Goal: Task Accomplishment & Management: Use online tool/utility

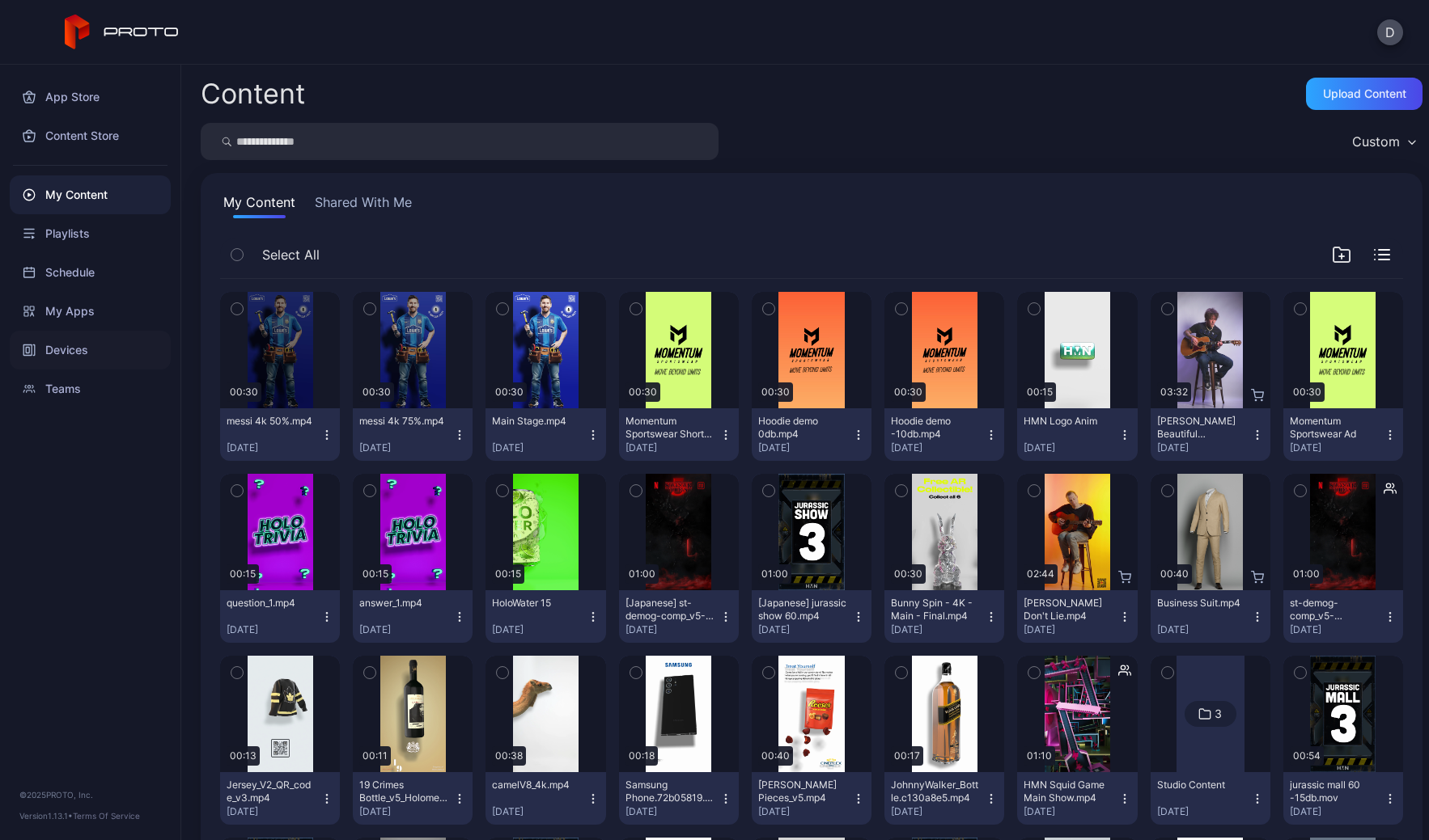
click at [80, 350] on div "Devices" at bounding box center [90, 350] width 161 height 39
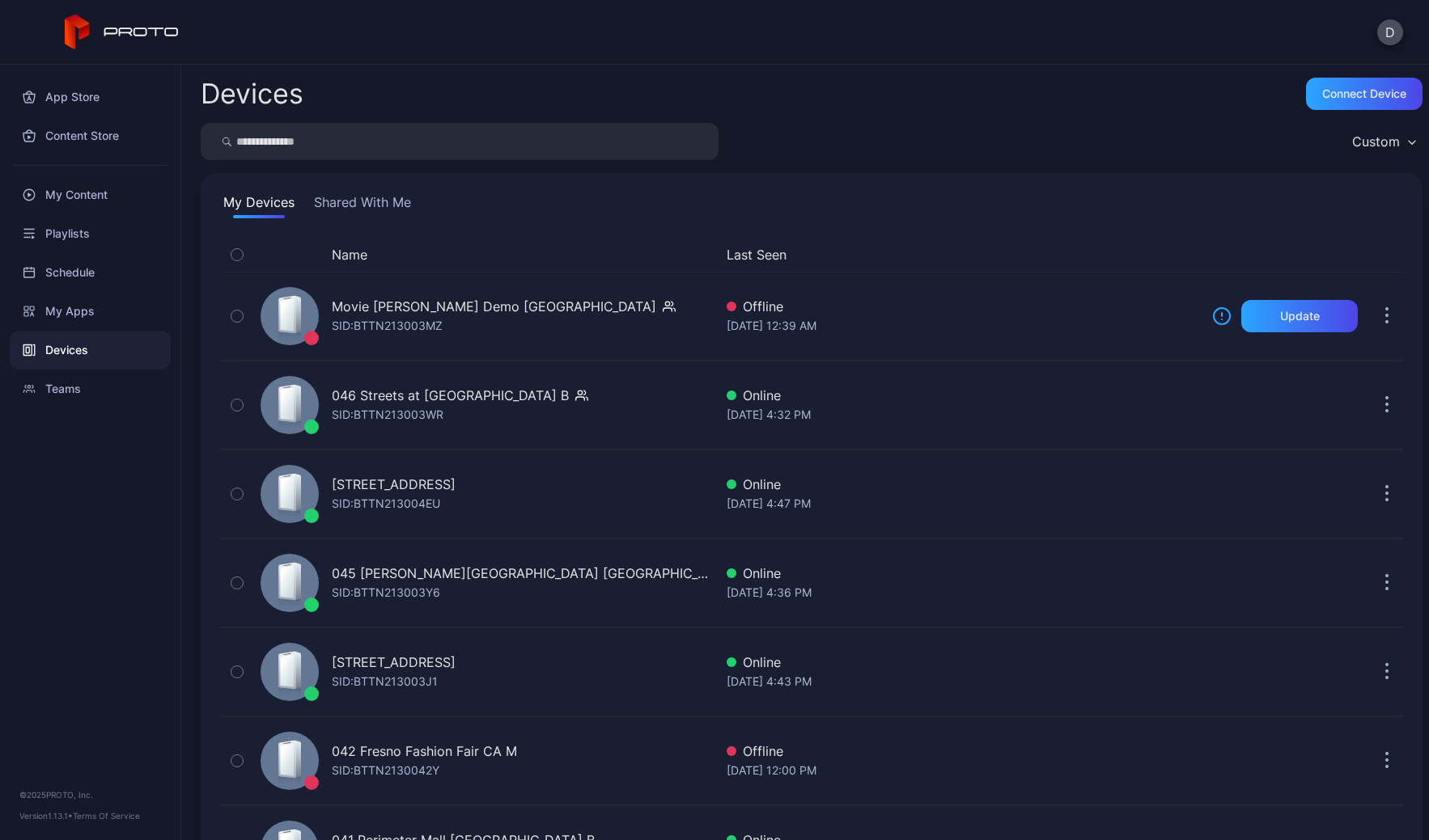
click at [360, 209] on button "Shared With Me" at bounding box center [363, 205] width 104 height 26
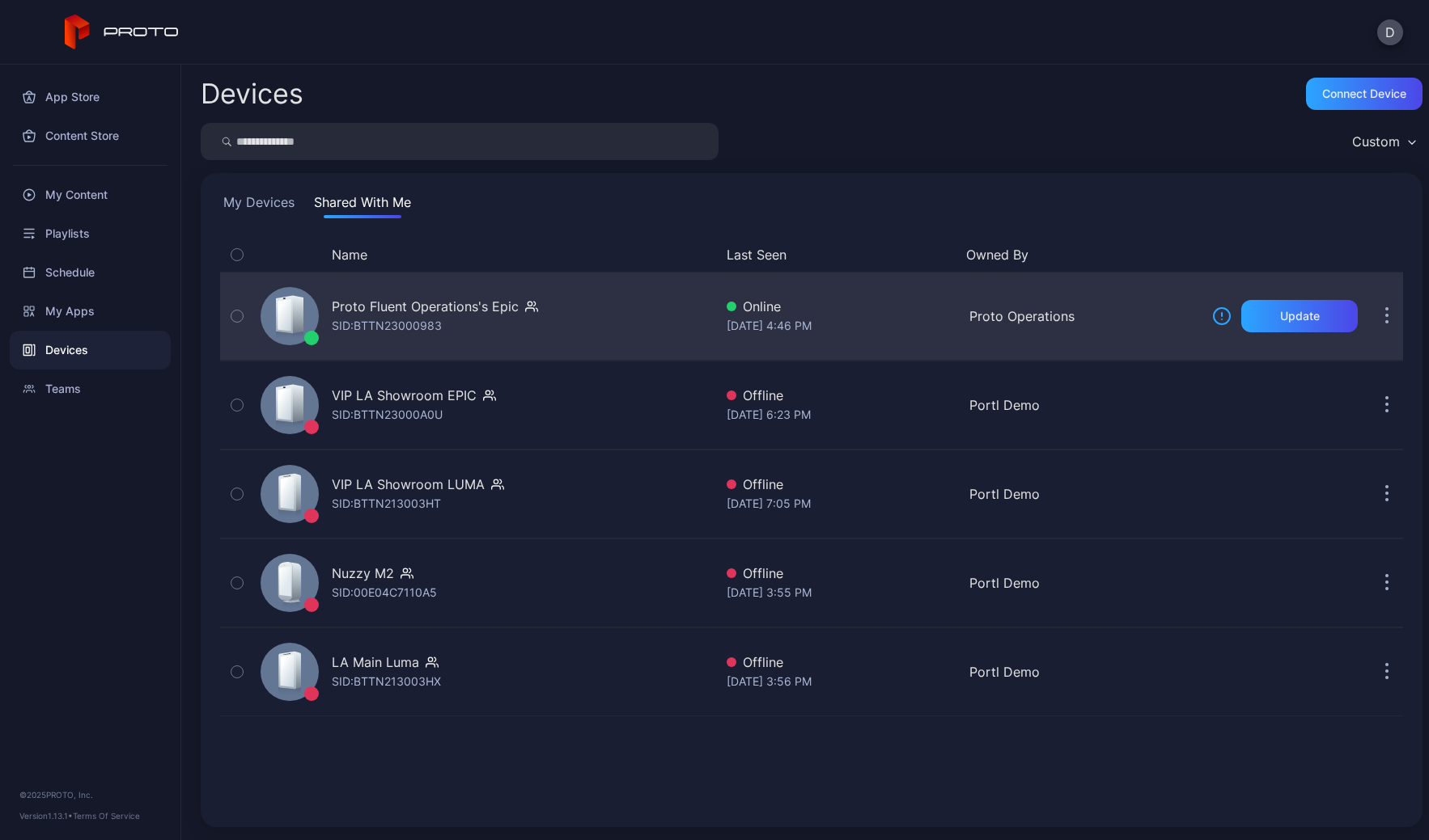
click at [600, 310] on div "Proto Fluent Operations's Epic SID: BTTN23000983" at bounding box center [484, 316] width 460 height 81
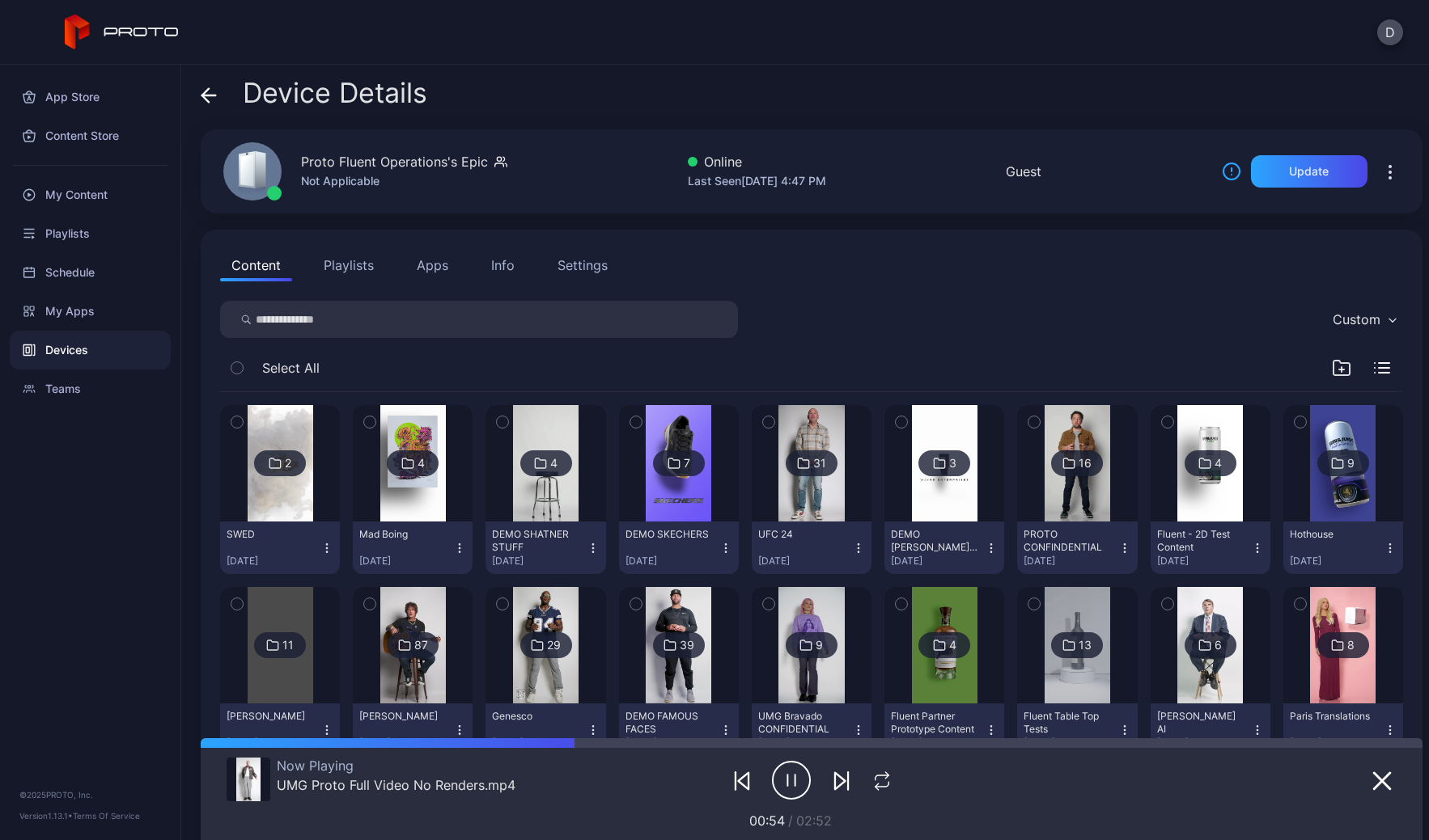
click at [441, 261] on button "Apps" at bounding box center [433, 265] width 55 height 33
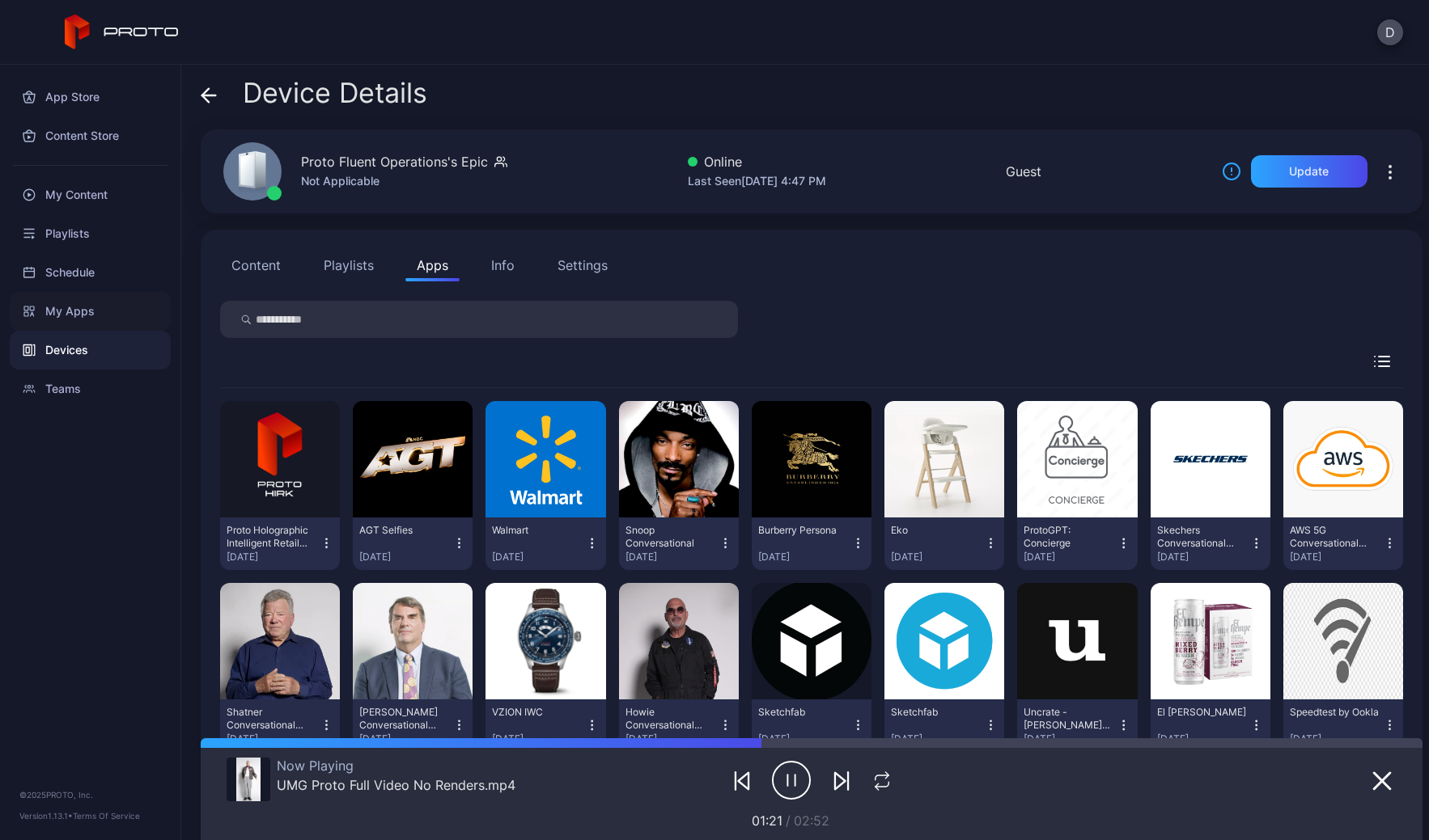
click at [81, 313] on div "My Apps" at bounding box center [90, 312] width 161 height 39
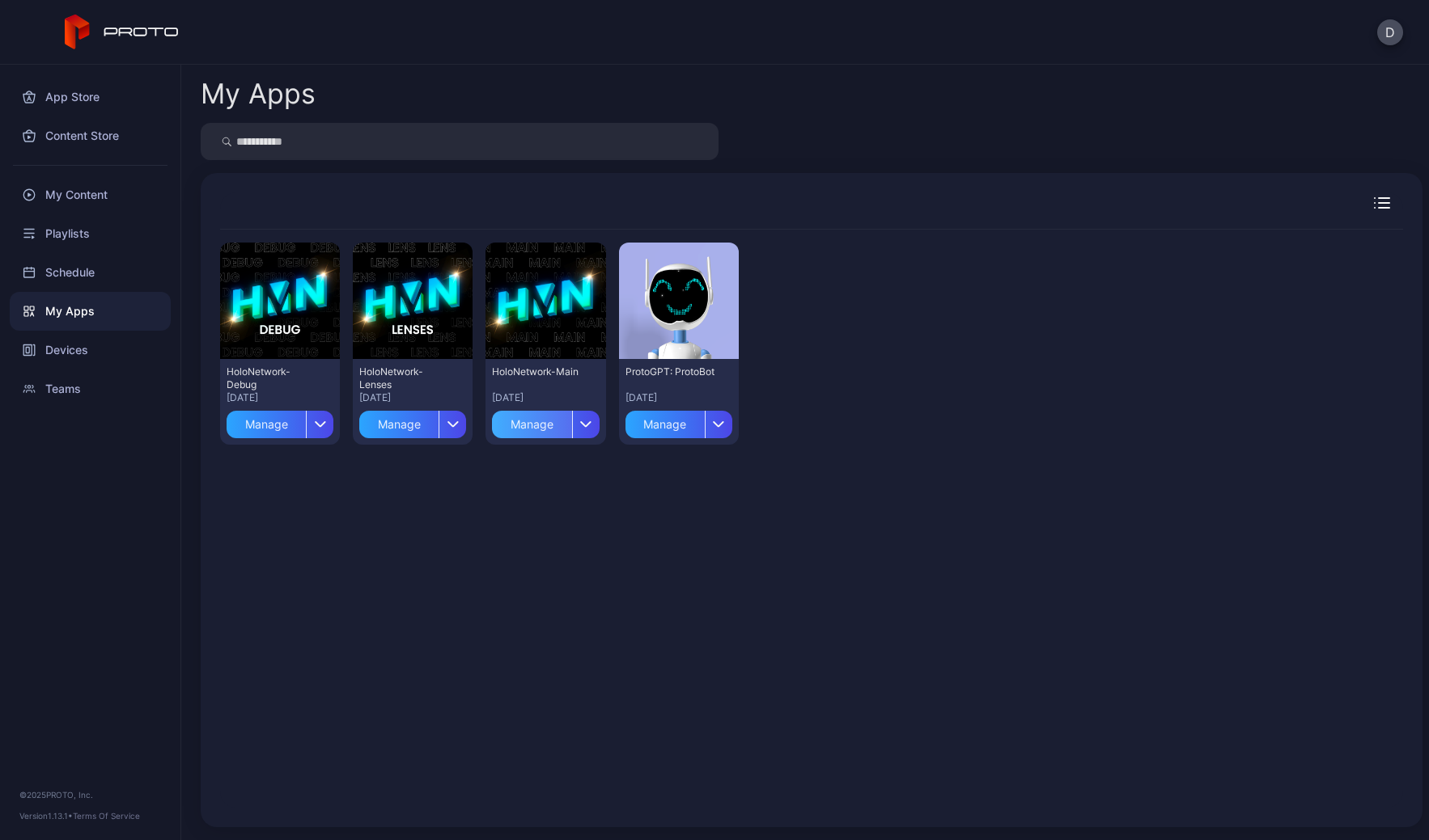
click at [544, 424] on div "Manage" at bounding box center [532, 424] width 79 height 27
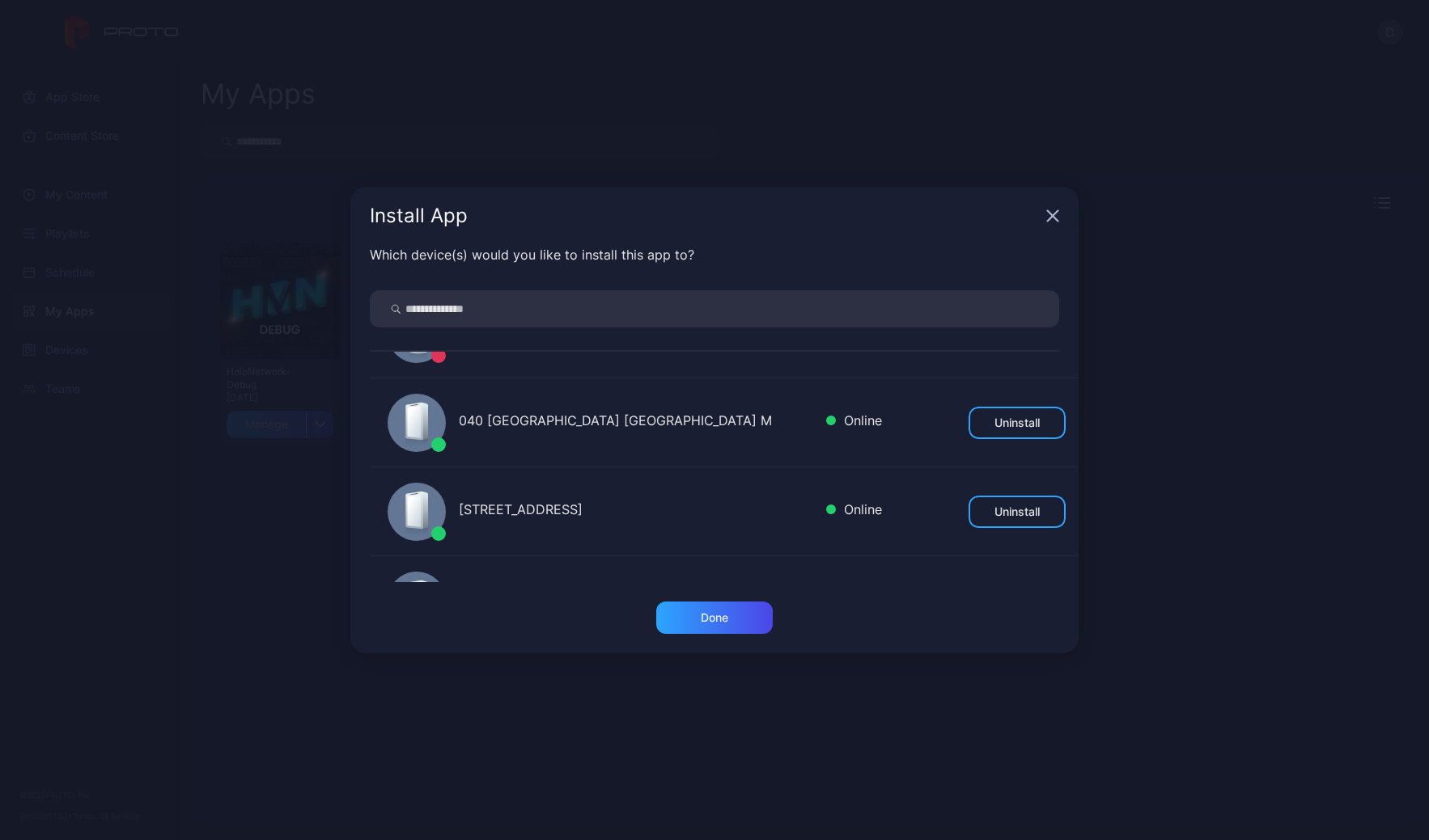
scroll to position [83, 0]
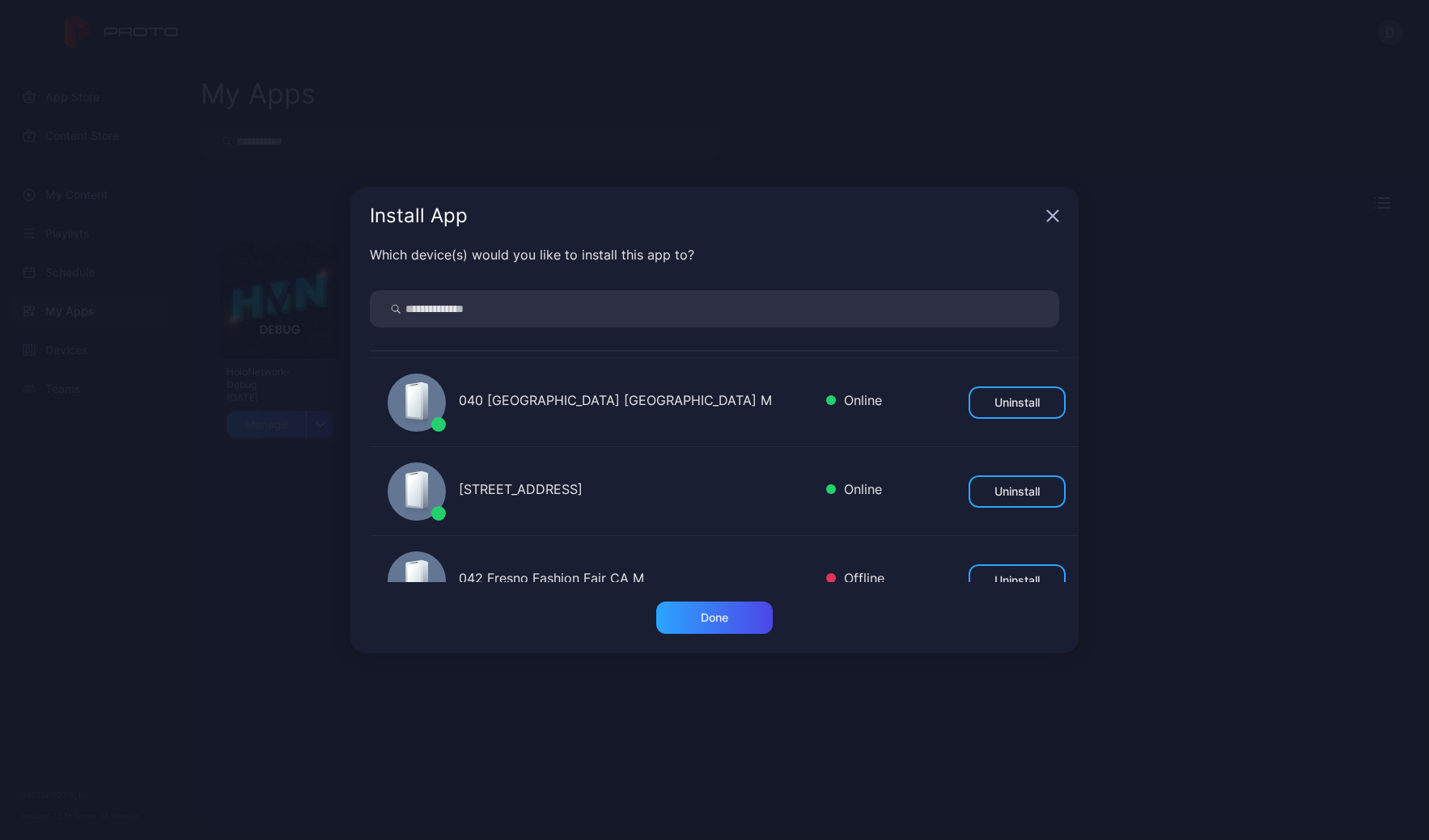
click at [493, 316] on input "search" at bounding box center [714, 309] width 690 height 37
type input "**"
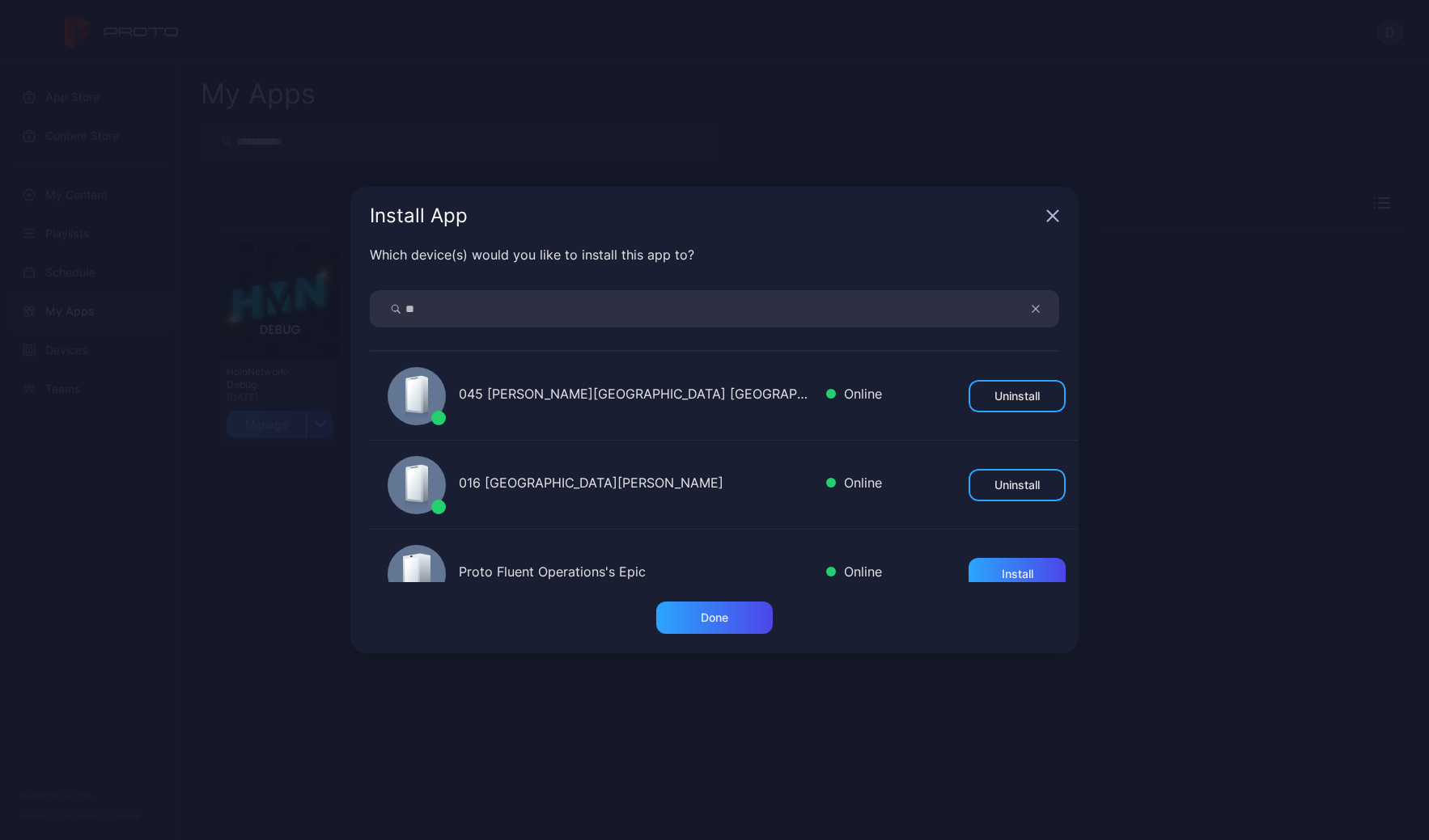
scroll to position [36, 0]
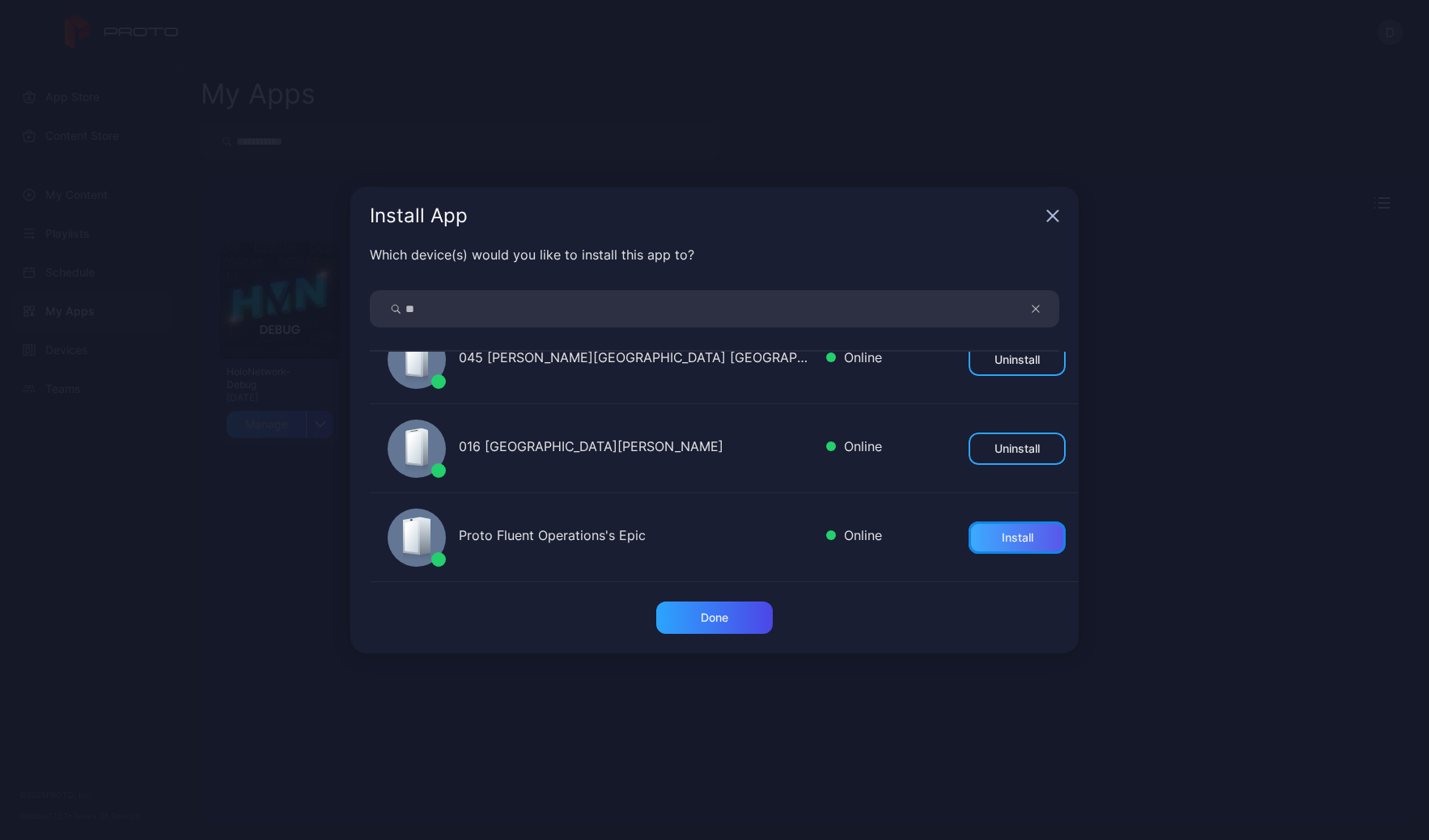
click at [1023, 538] on div "Install" at bounding box center [1018, 538] width 97 height 33
click at [743, 621] on div "Done" at bounding box center [714, 617] width 116 height 33
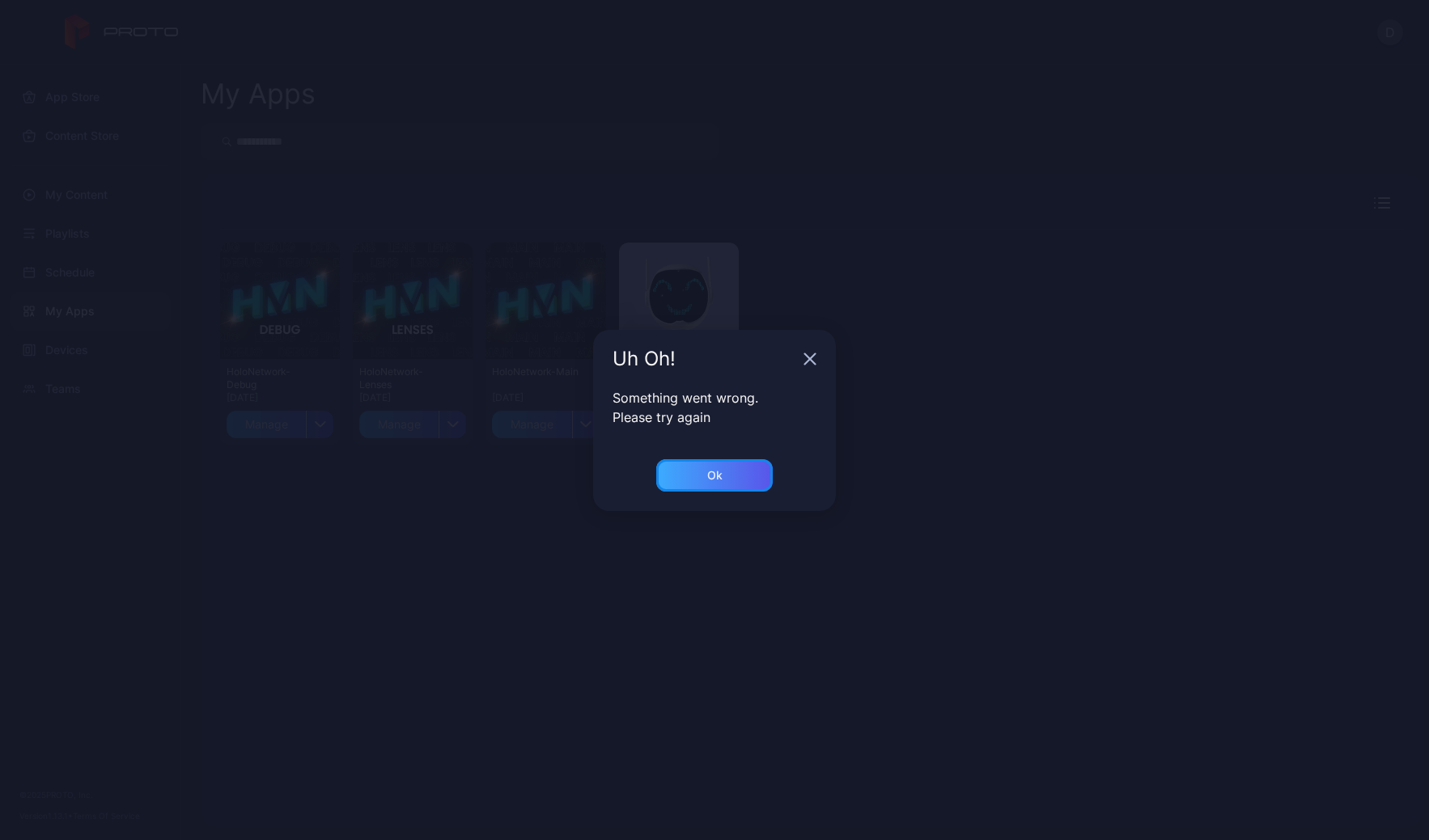
click at [731, 462] on div "Ok" at bounding box center [714, 475] width 116 height 33
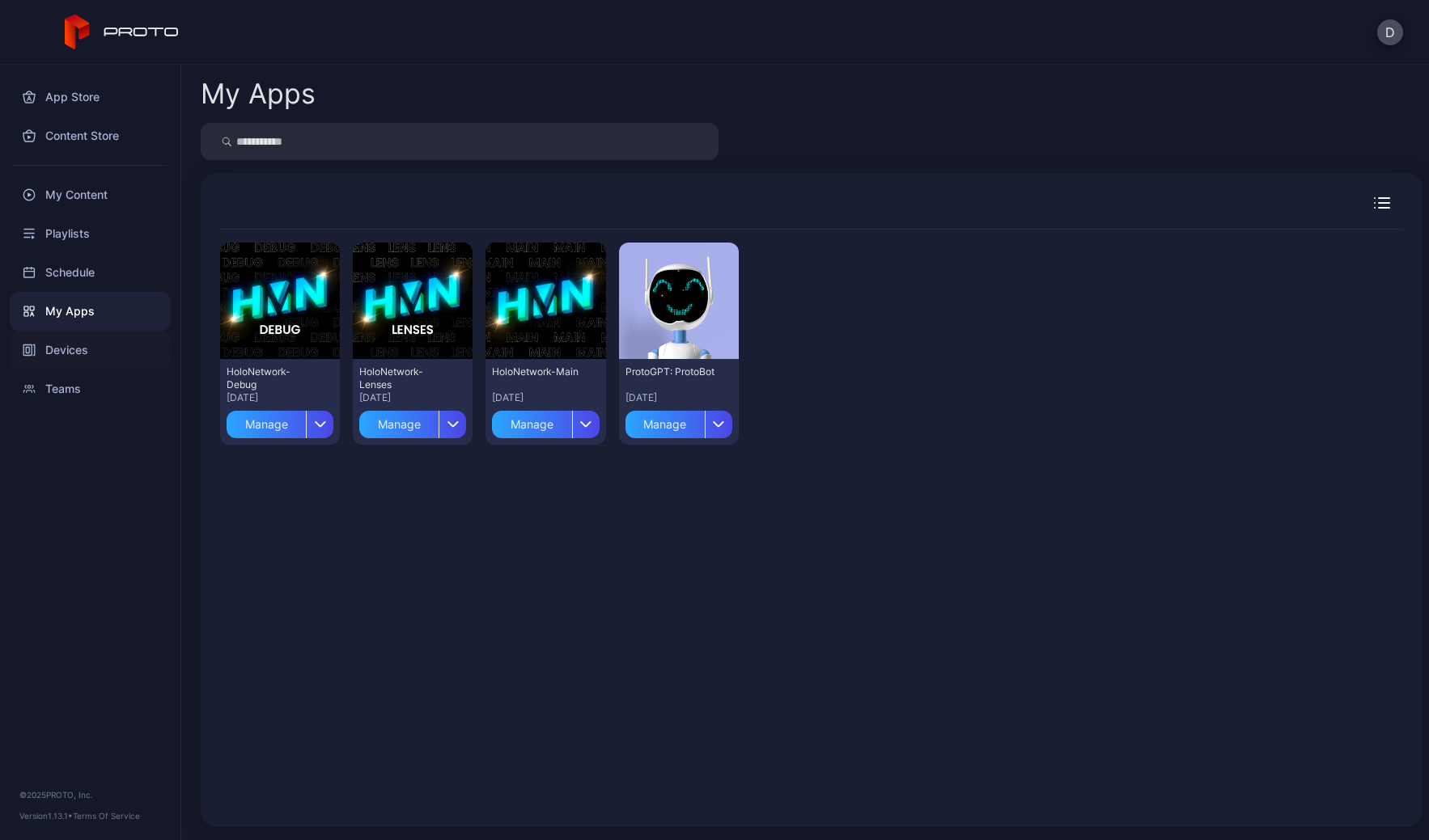
click at [97, 353] on div "Devices" at bounding box center [90, 350] width 161 height 39
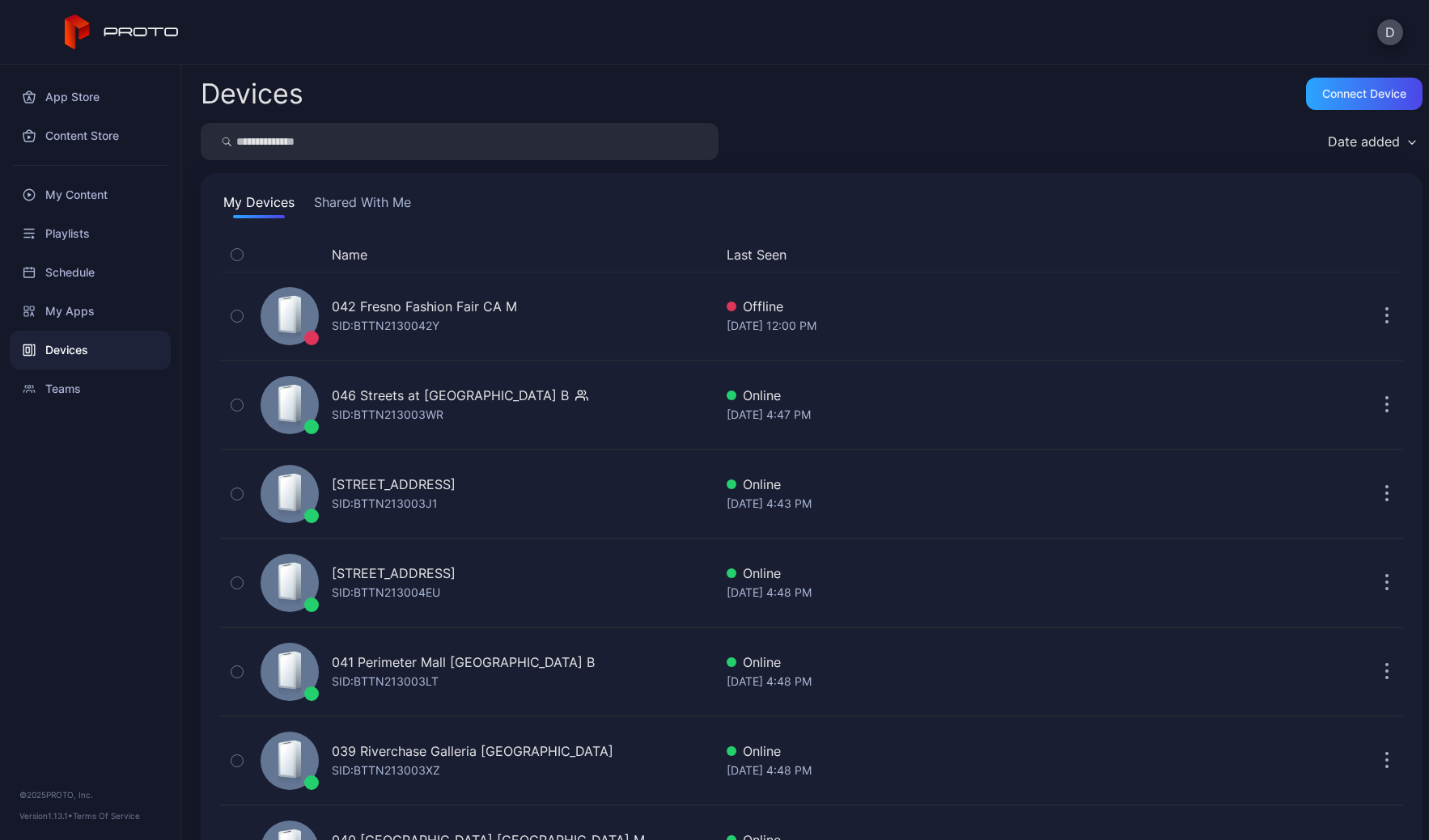
click at [981, 130] on div "Date added" at bounding box center [811, 142] width 1222 height 37
click at [382, 197] on button "Shared With Me" at bounding box center [363, 205] width 104 height 26
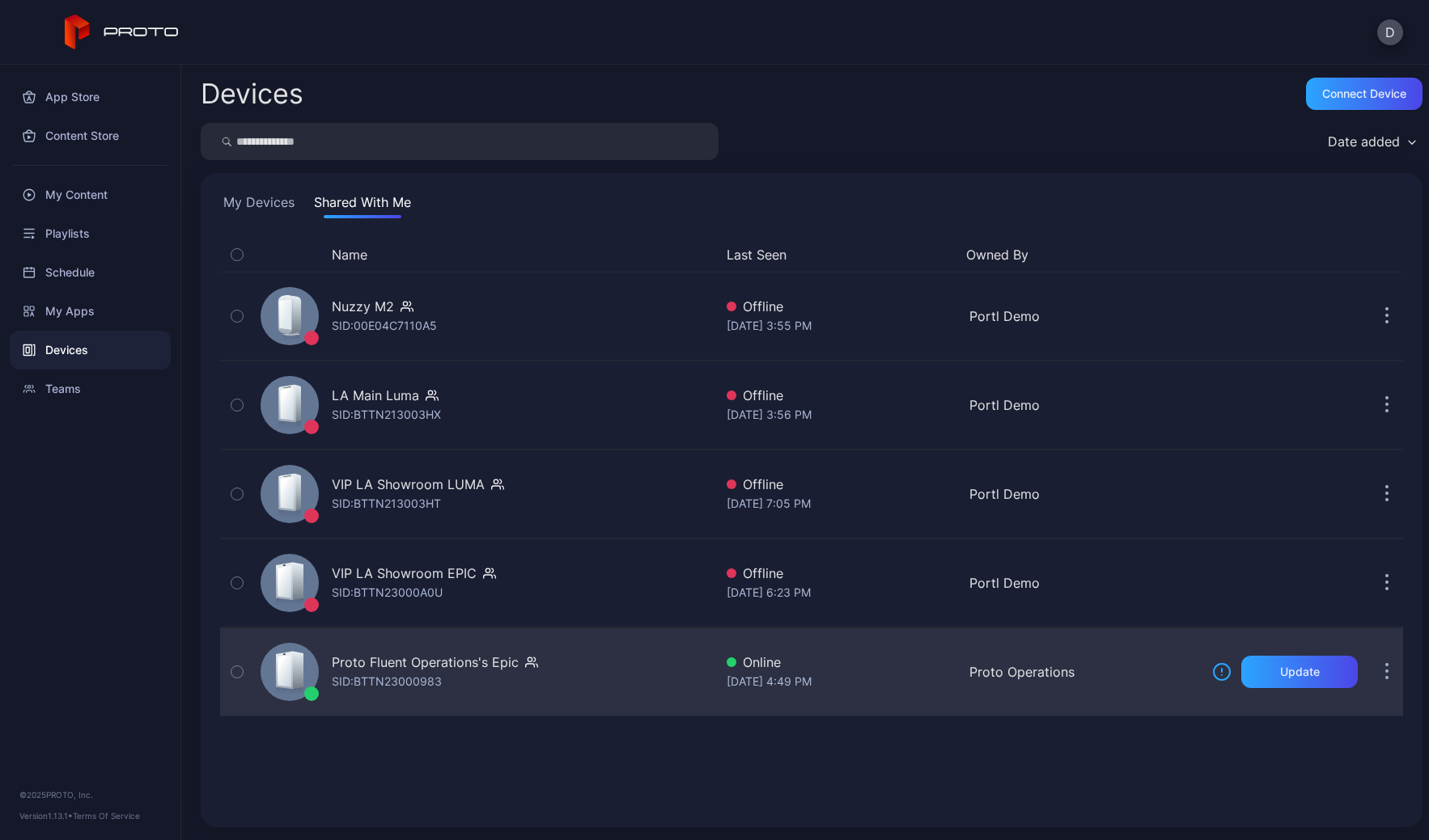
click at [603, 692] on div "Proto Fluent Operations's Epic SID: BTTN23000983" at bounding box center [484, 672] width 460 height 81
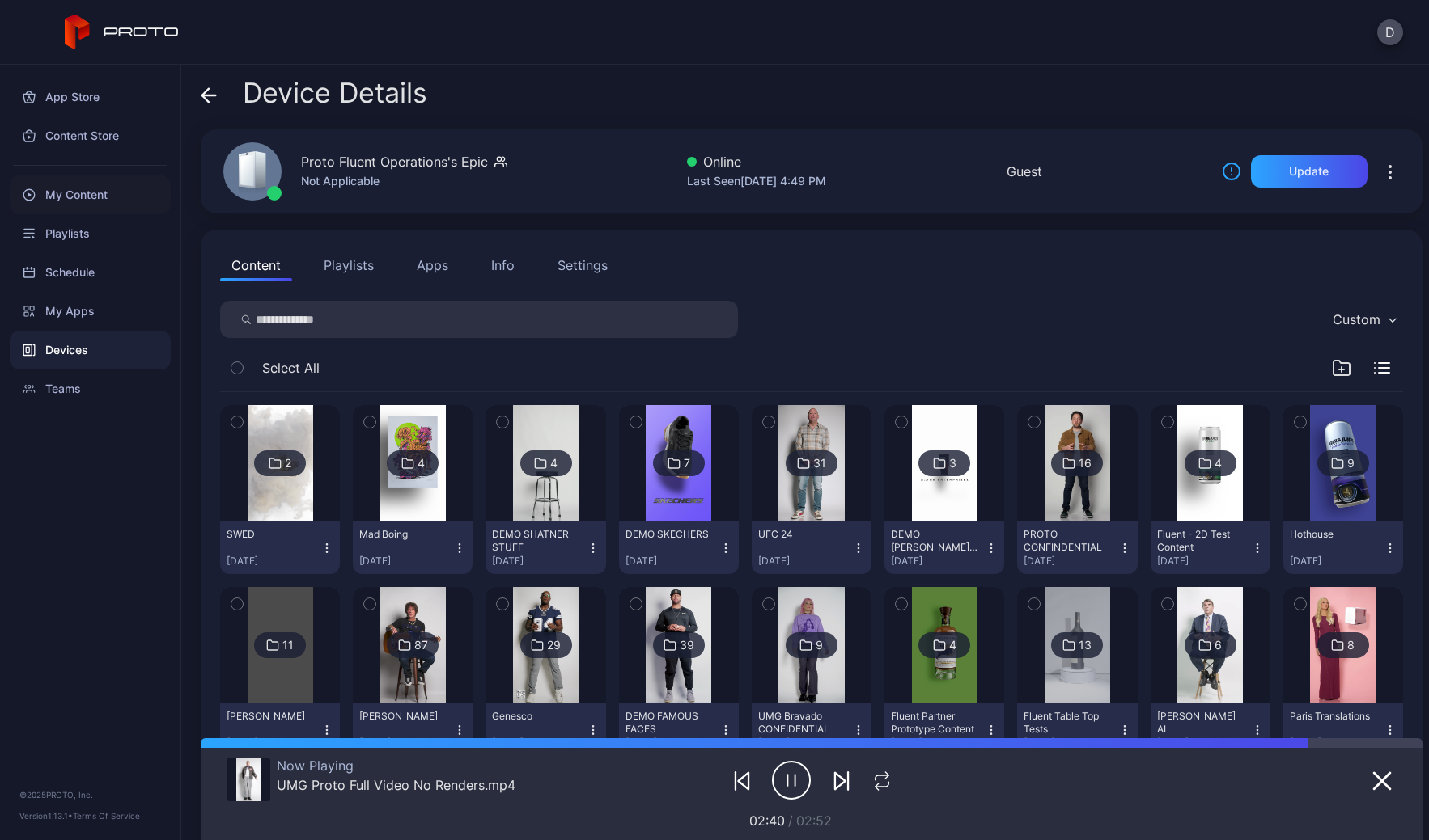
click at [89, 193] on div "My Content" at bounding box center [90, 195] width 161 height 39
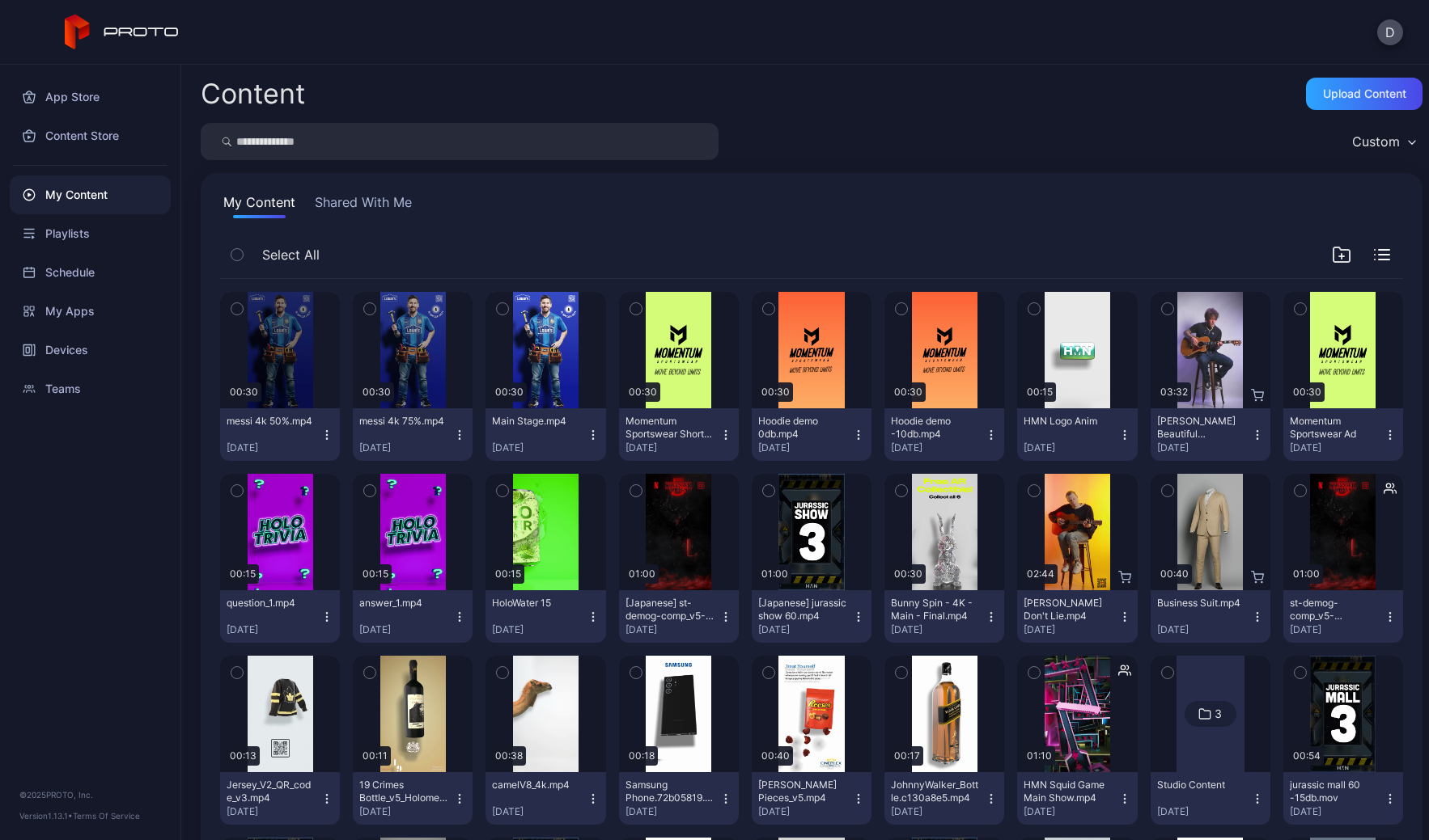
click at [1295, 307] on icon "button" at bounding box center [1300, 309] width 11 height 18
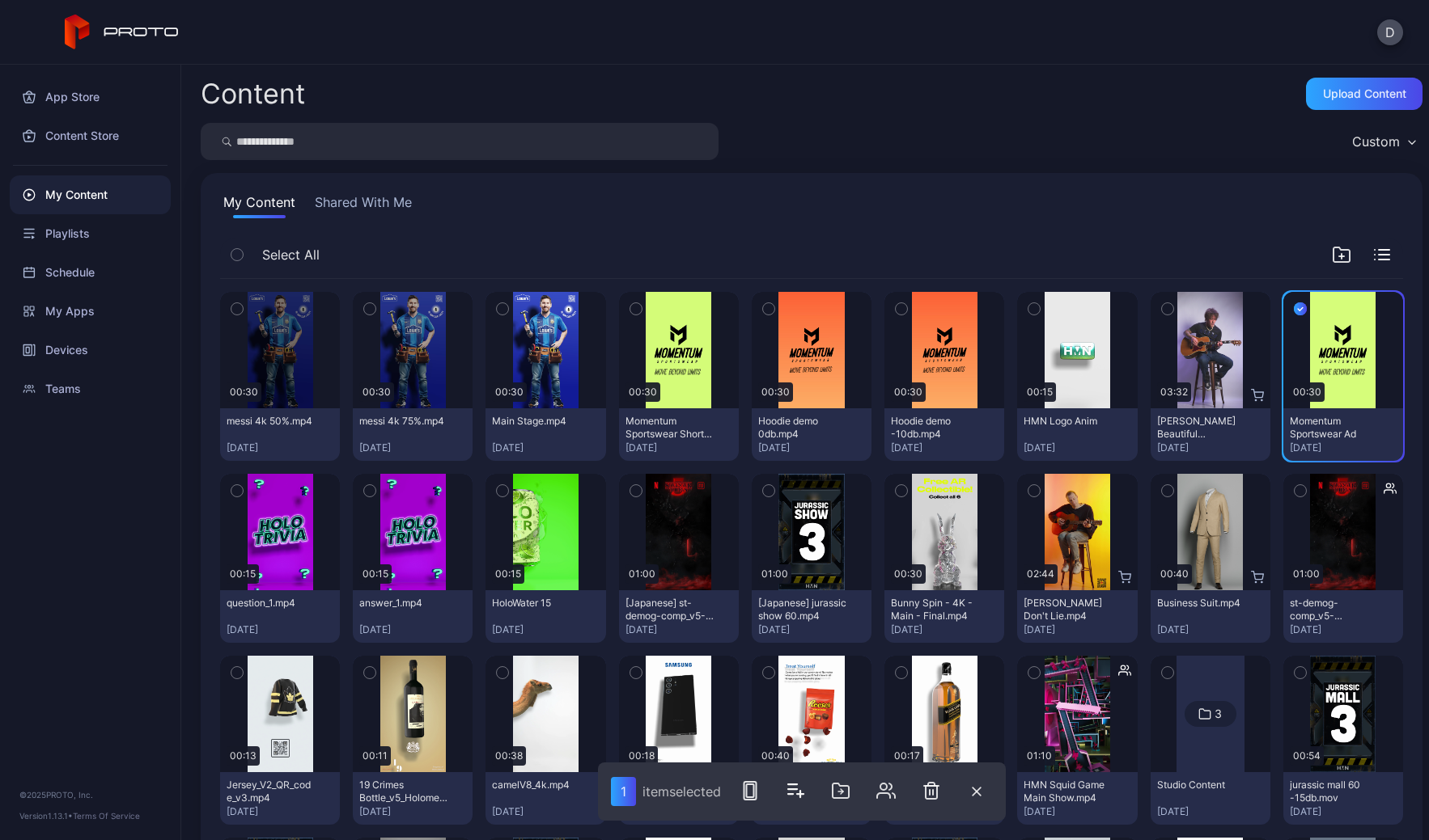
click at [501, 310] on icon "button" at bounding box center [503, 309] width 4 height 3
click at [500, 490] on icon "button" at bounding box center [502, 491] width 11 height 18
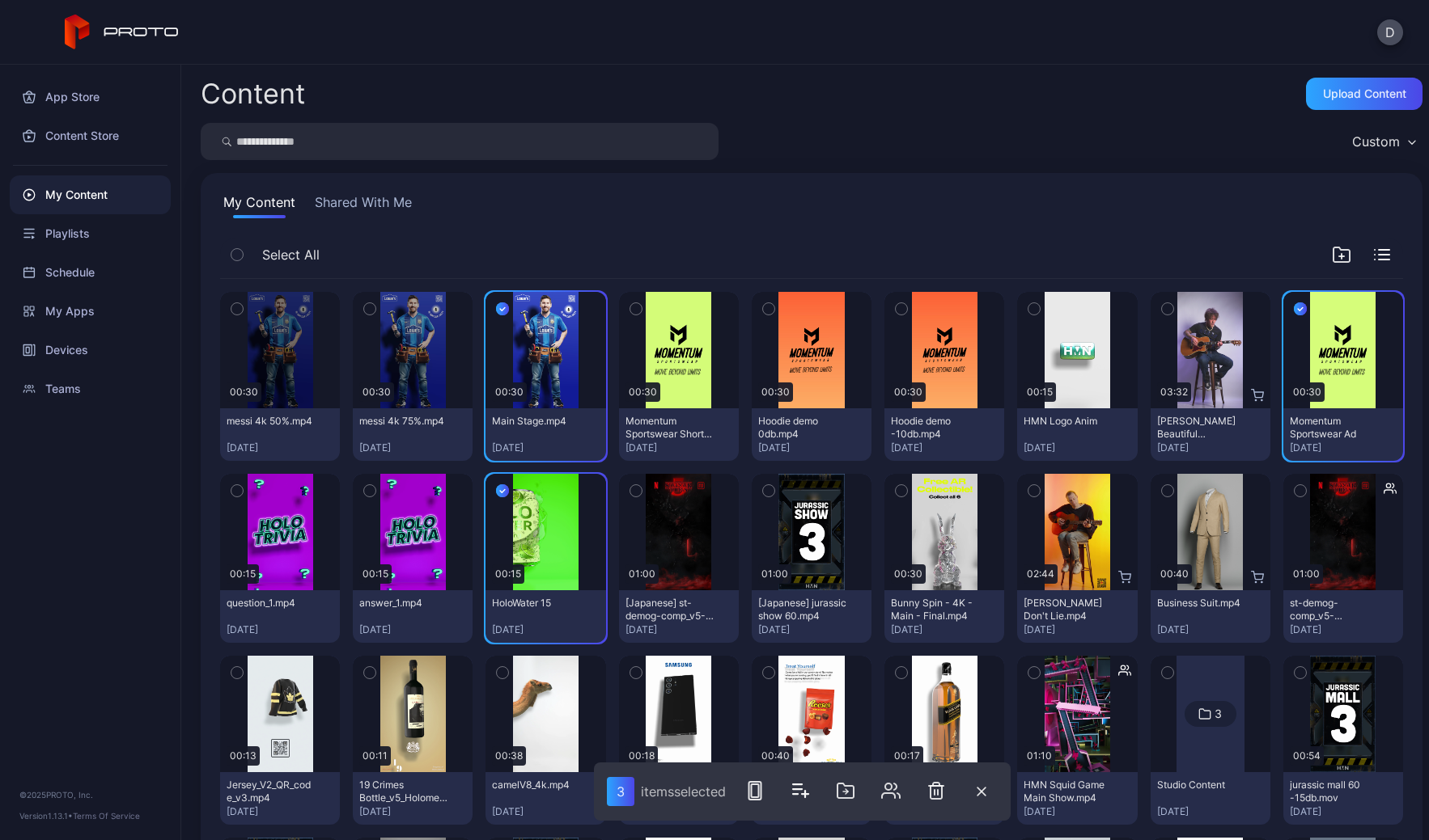
click at [896, 492] on icon "button" at bounding box center [901, 491] width 11 height 18
click at [1295, 492] on icon "button" at bounding box center [1300, 491] width 11 height 18
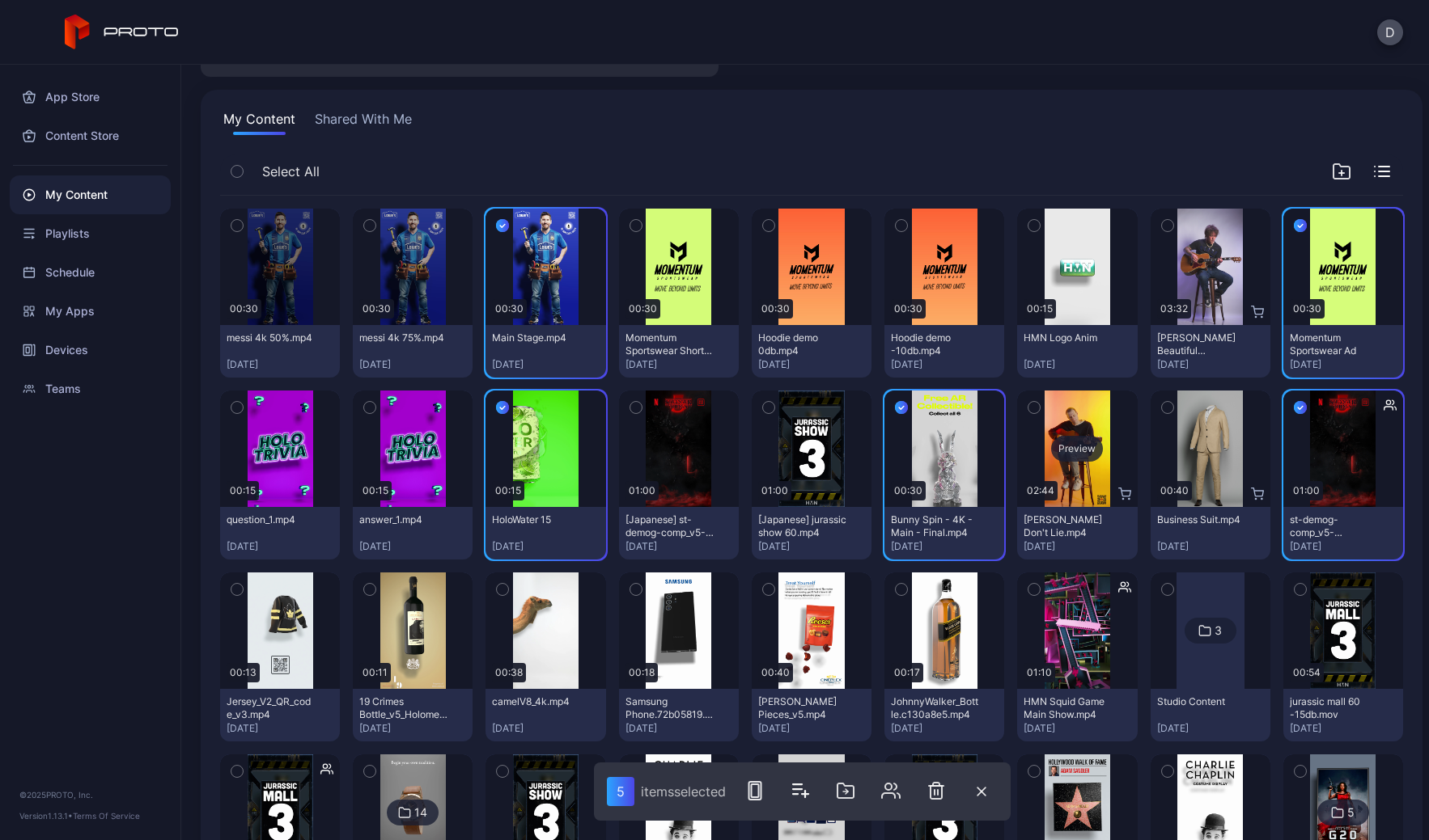
scroll to position [129, 0]
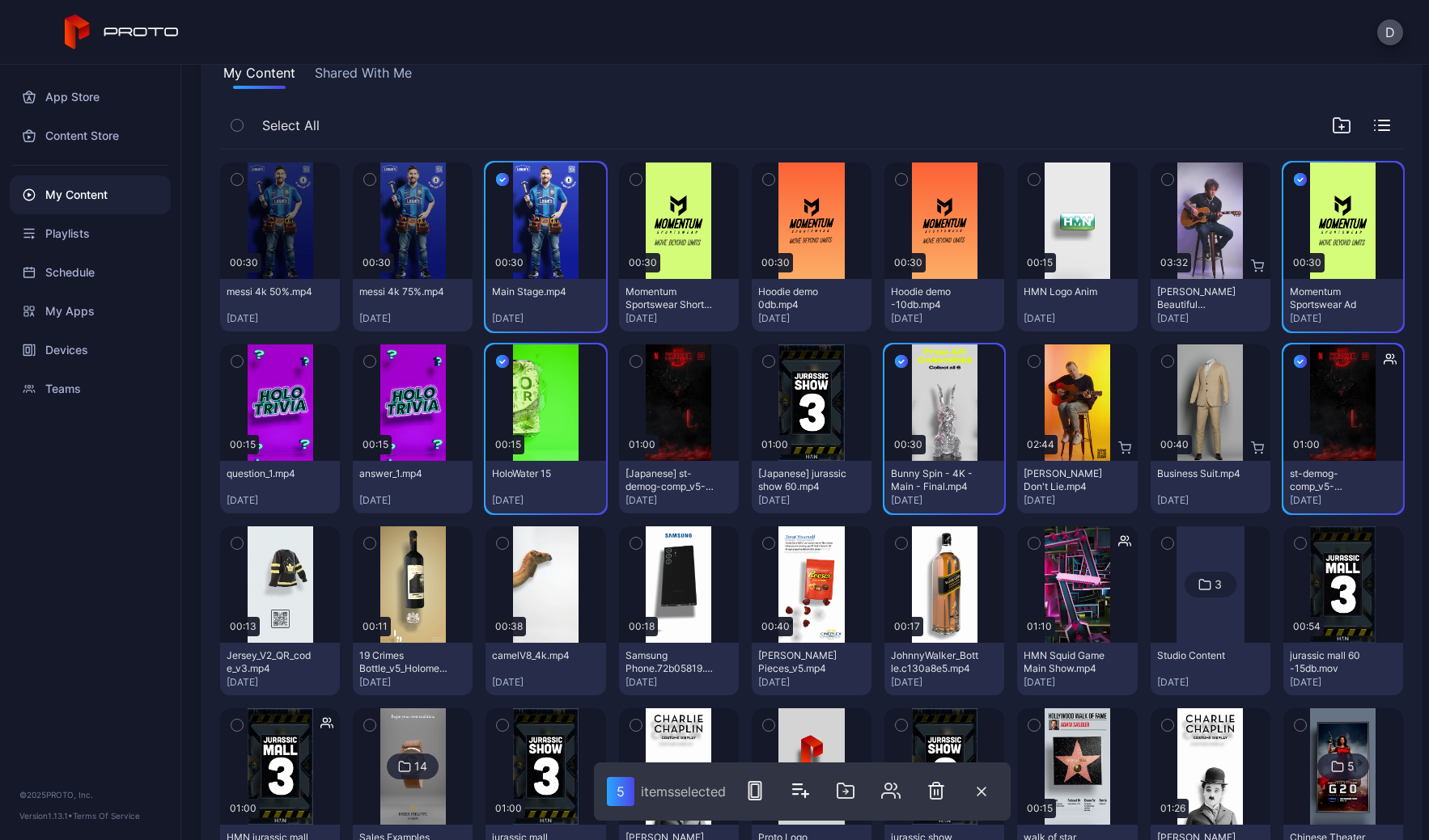
click at [1029, 543] on icon "button" at bounding box center [1034, 543] width 11 height 18
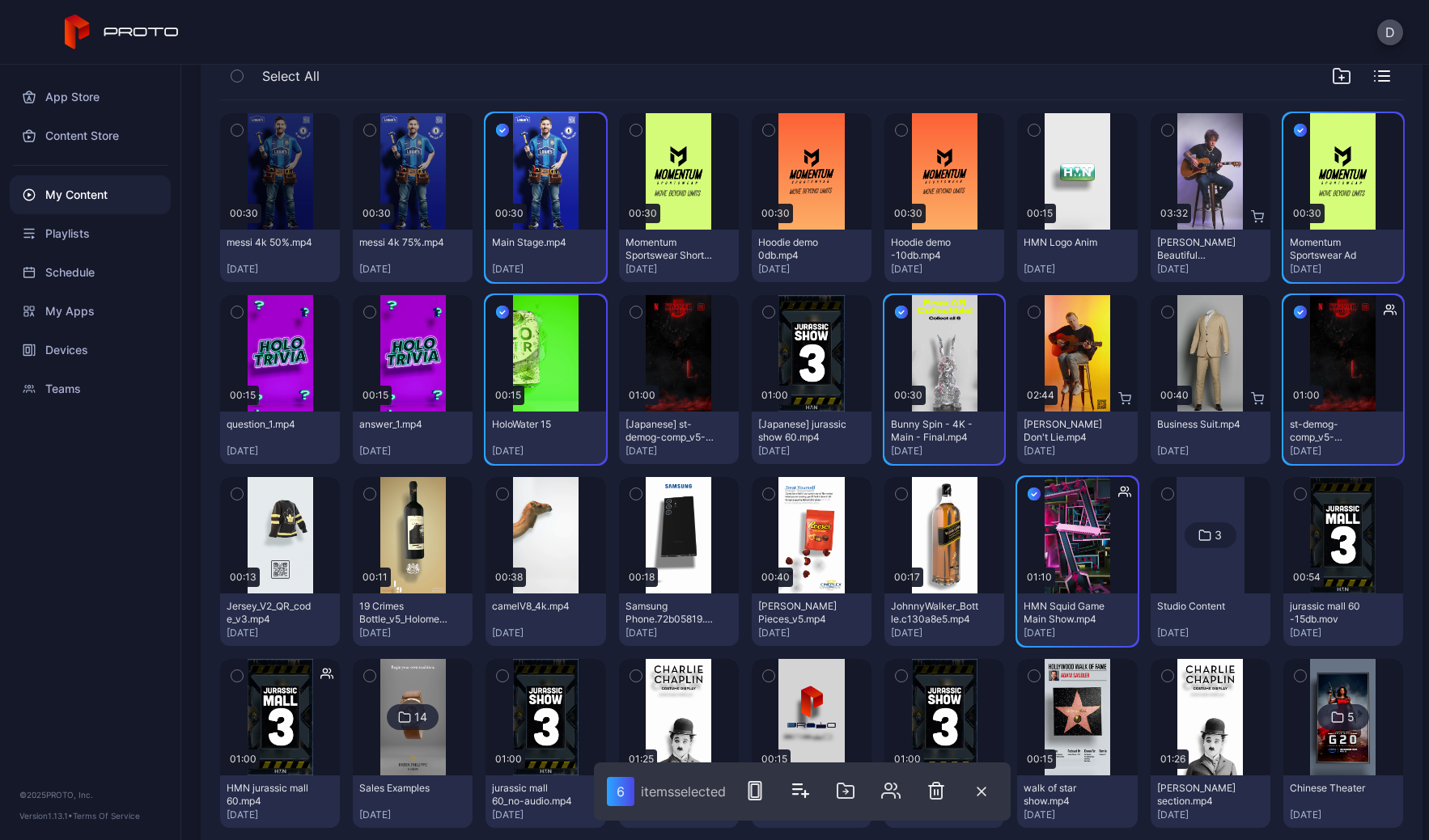
scroll to position [225, 0]
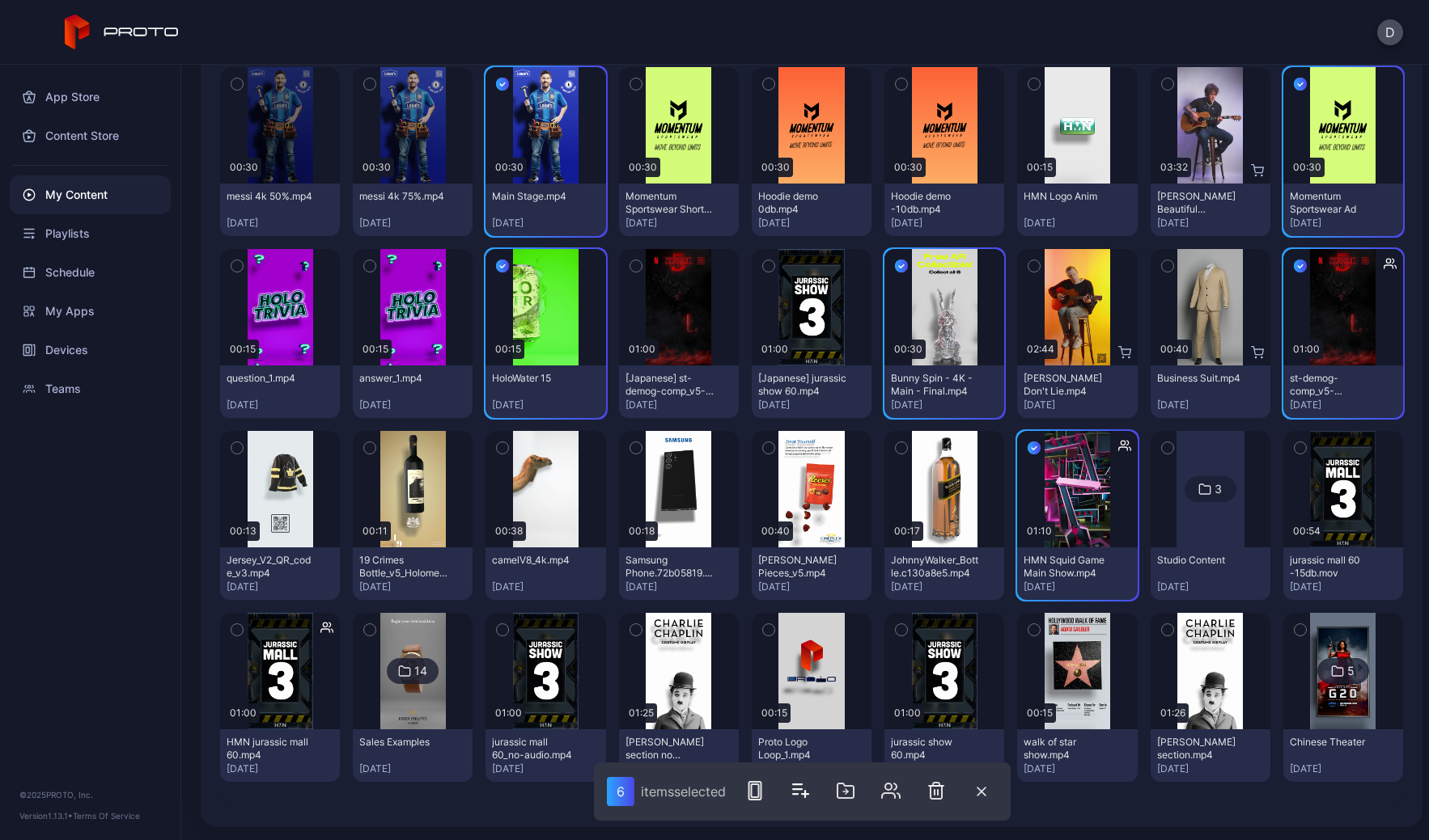
click at [236, 627] on icon "button" at bounding box center [237, 630] width 11 height 18
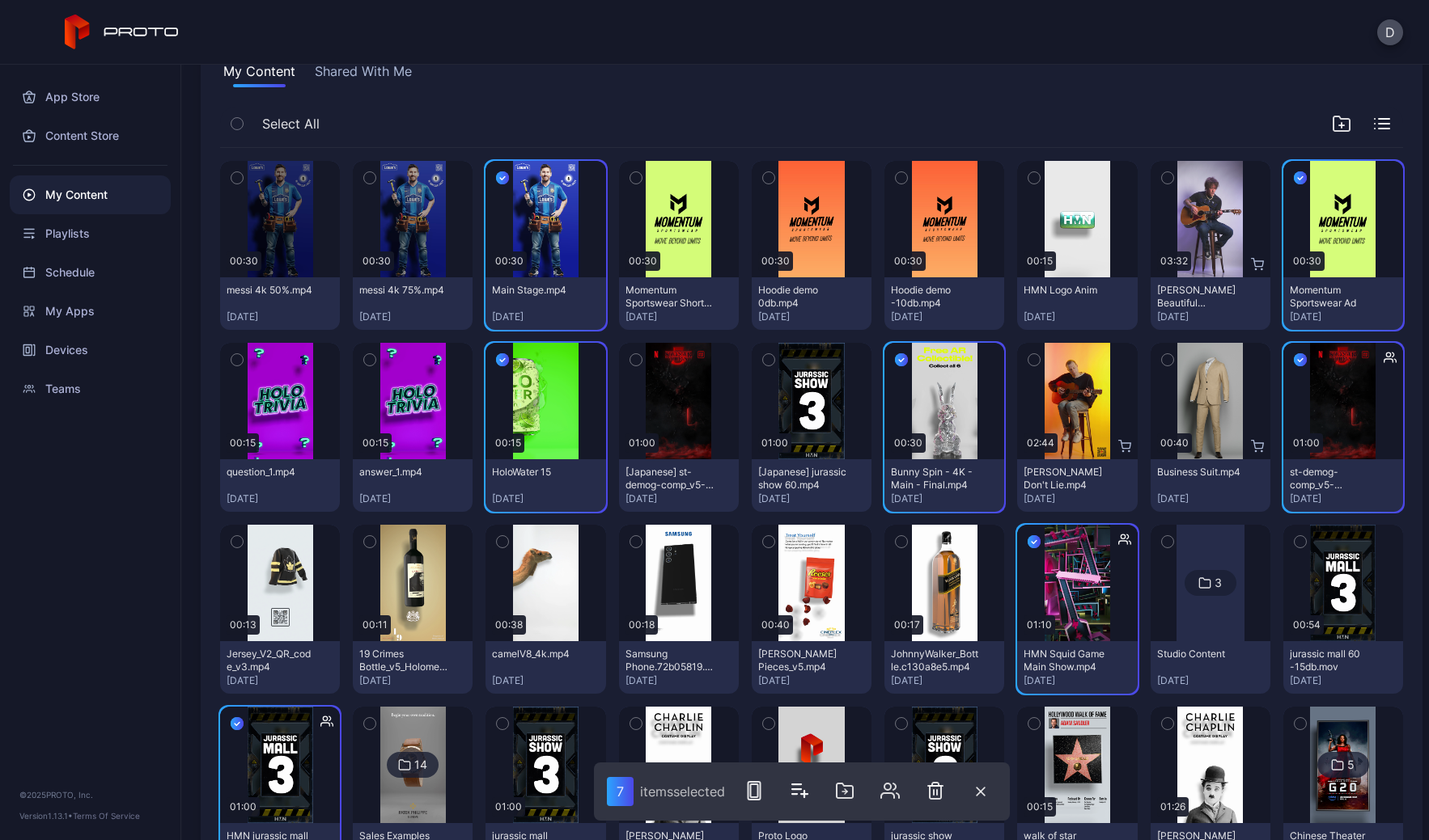
scroll to position [121, 0]
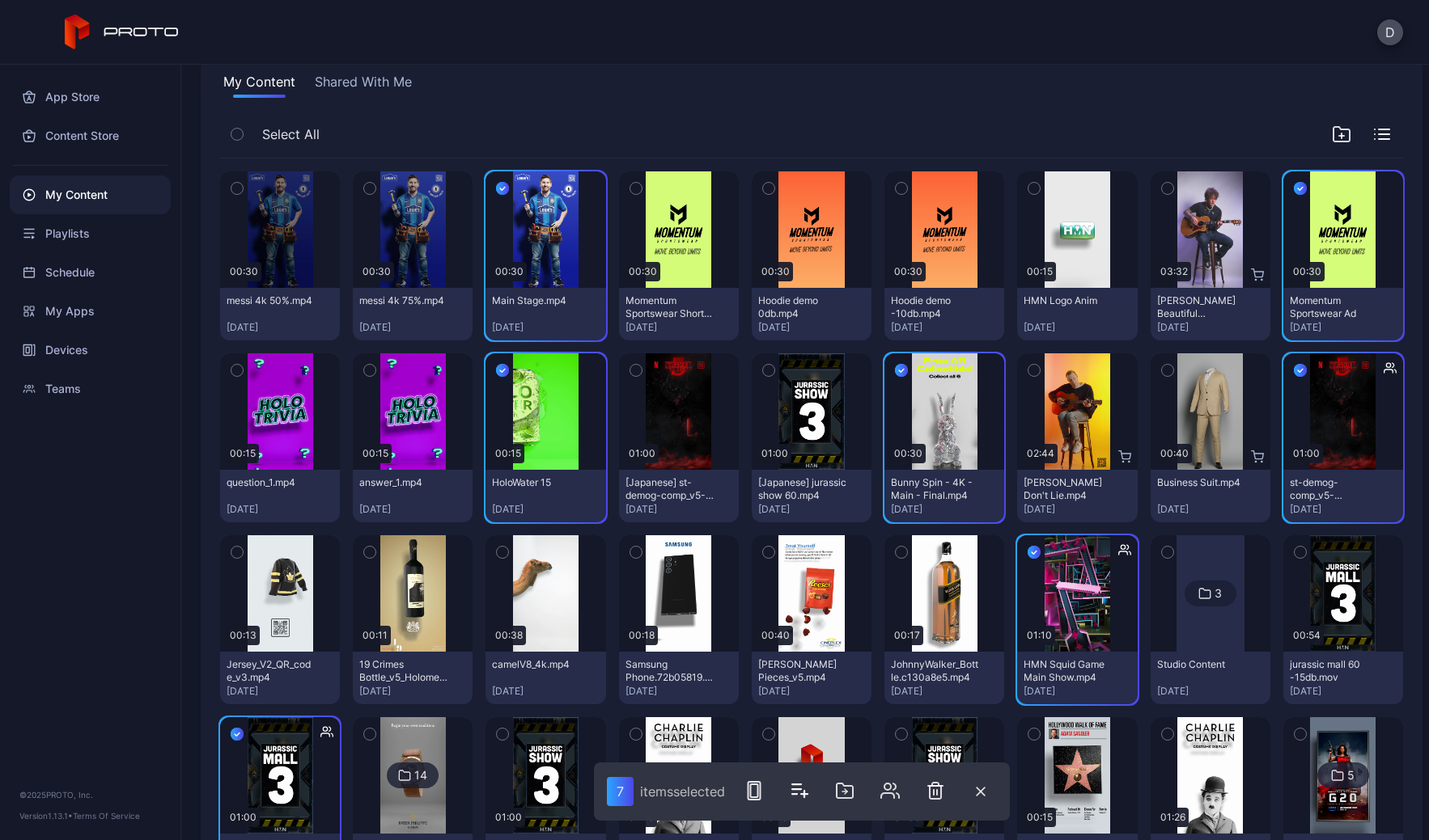
click at [766, 189] on icon "button" at bounding box center [768, 188] width 4 height 3
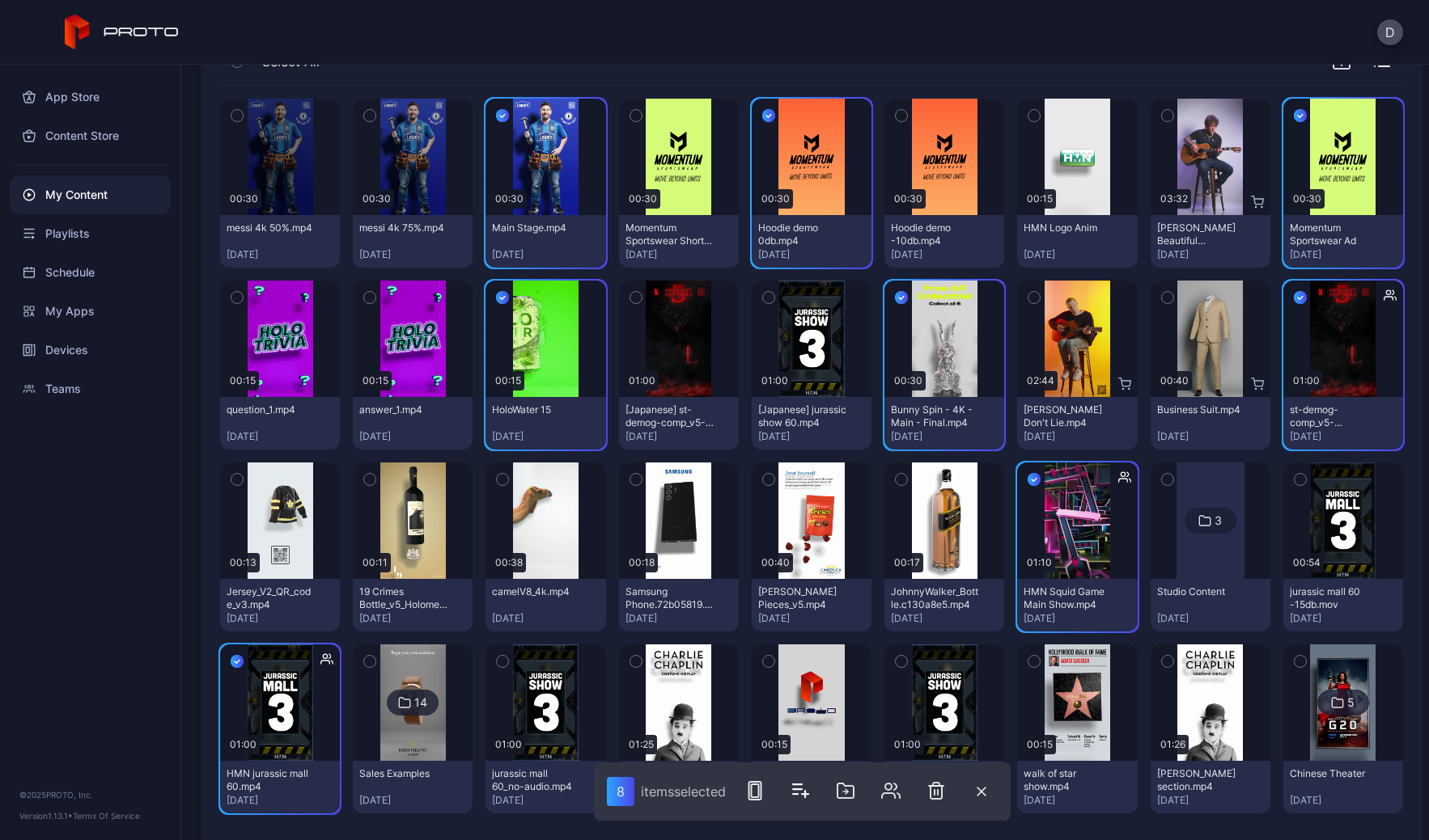
scroll to position [225, 0]
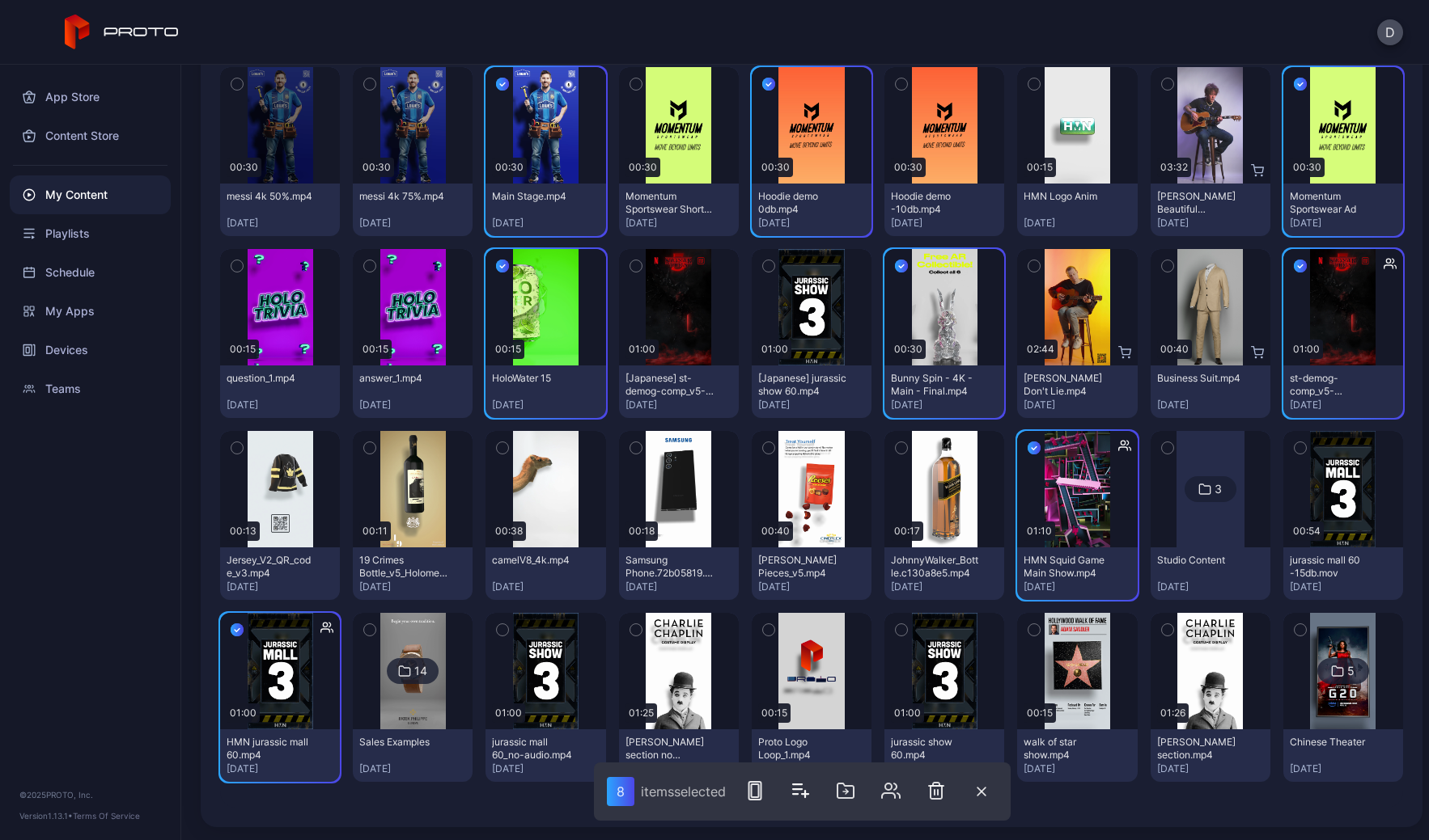
click at [1332, 637] on img at bounding box center [1343, 671] width 65 height 116
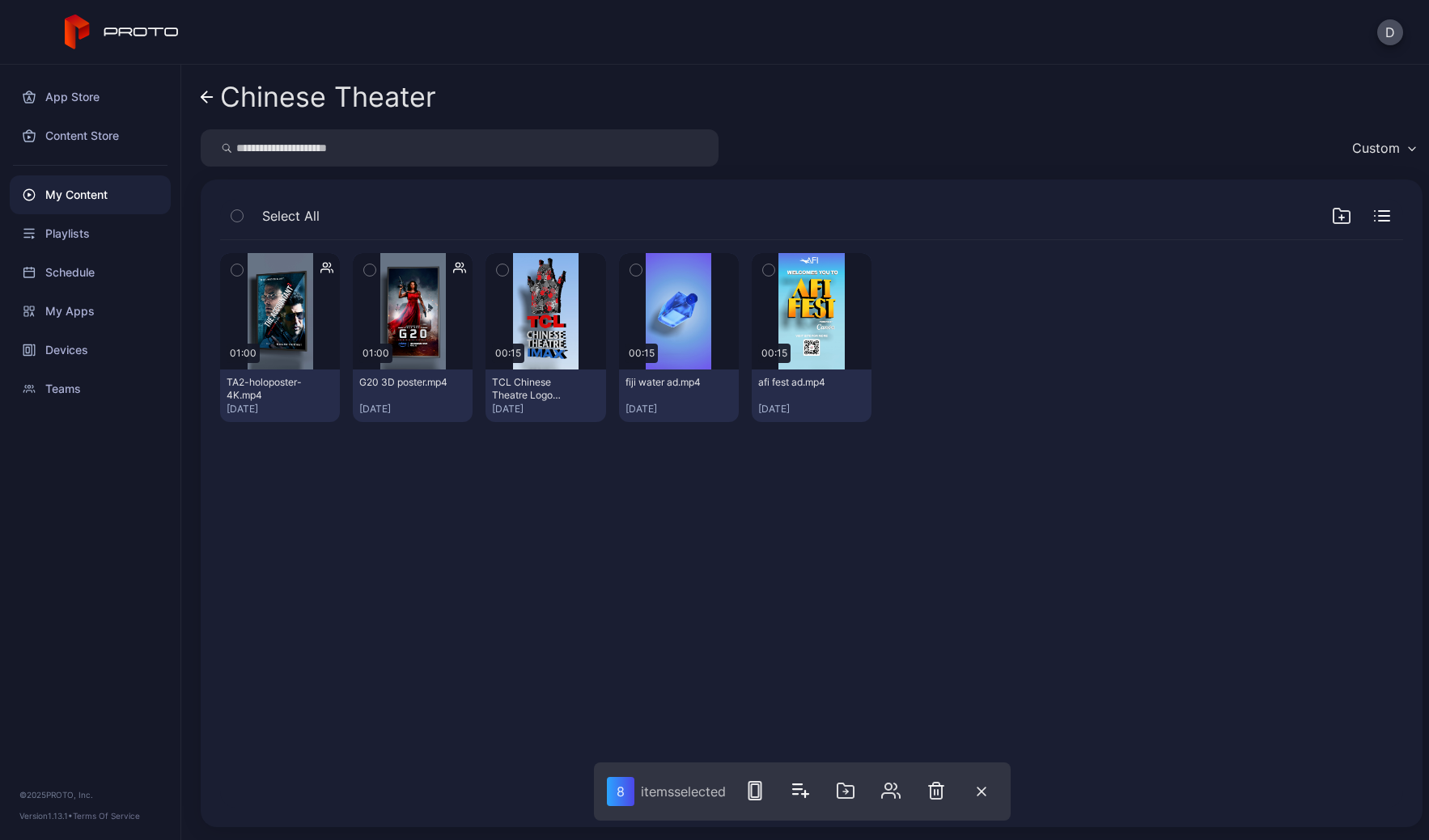
click at [238, 268] on icon "button" at bounding box center [237, 270] width 11 height 18
click at [368, 269] on icon "button" at bounding box center [369, 270] width 11 height 18
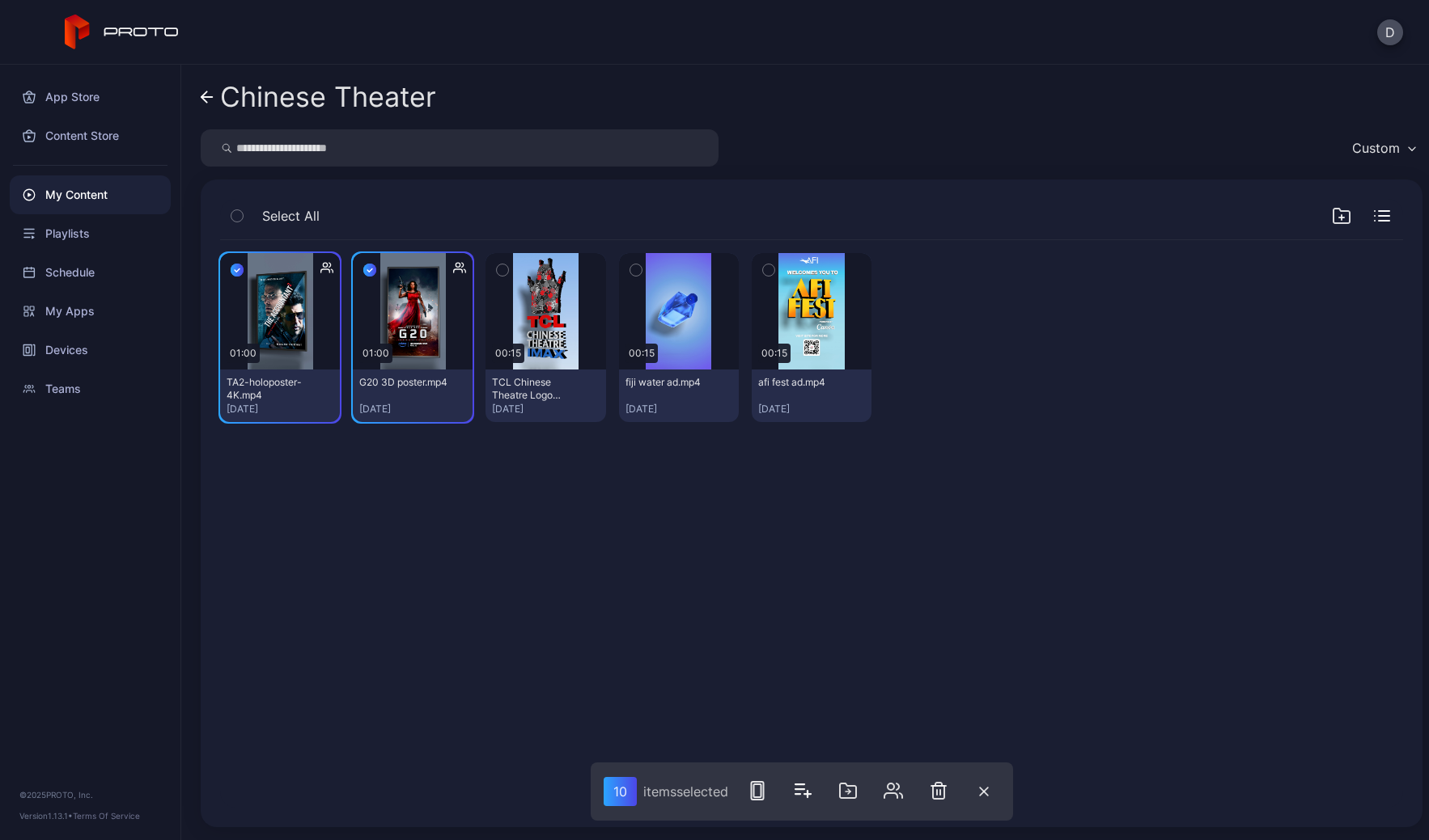
click at [207, 97] on icon at bounding box center [207, 97] width 11 height 0
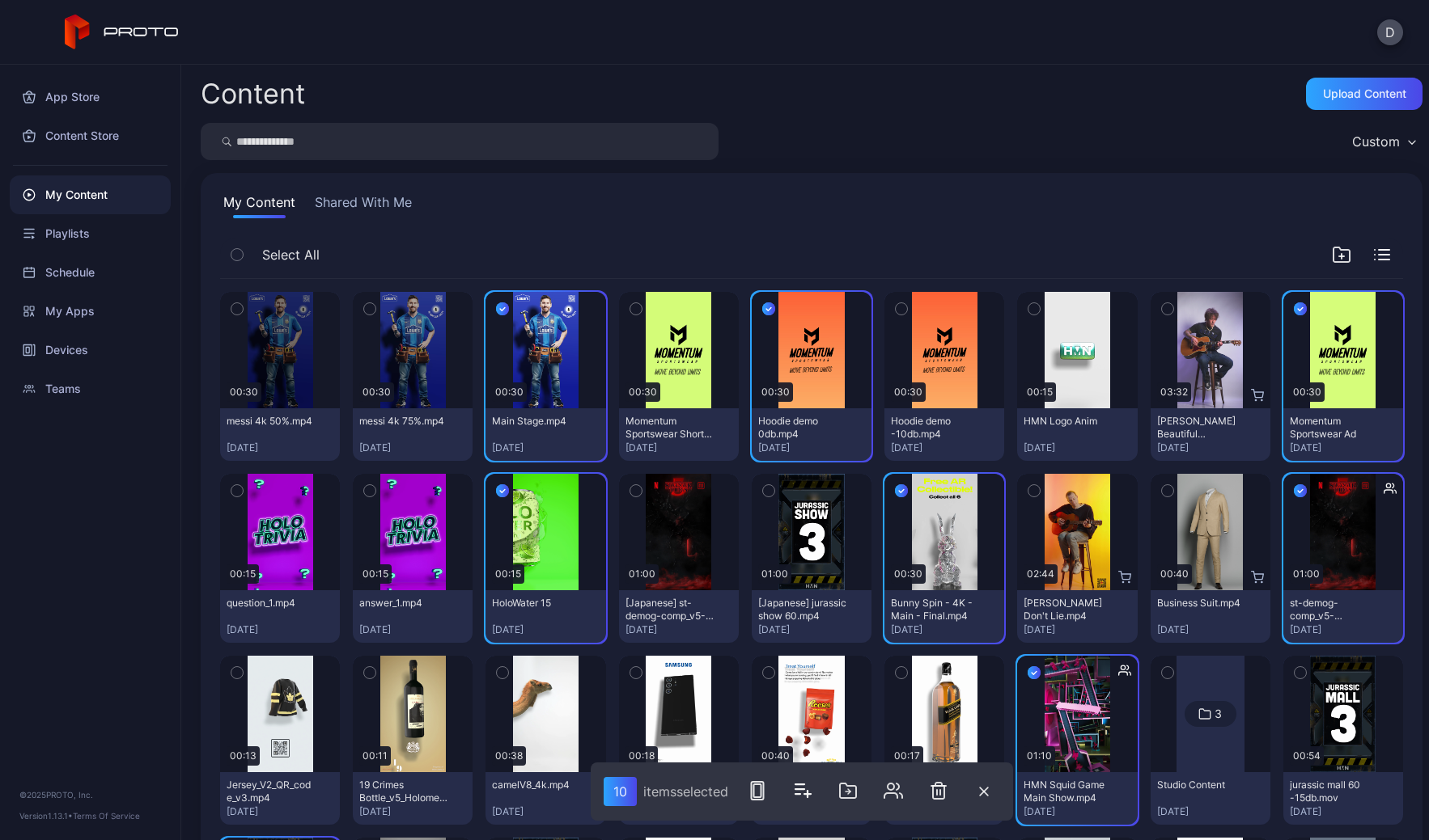
scroll to position [225, 0]
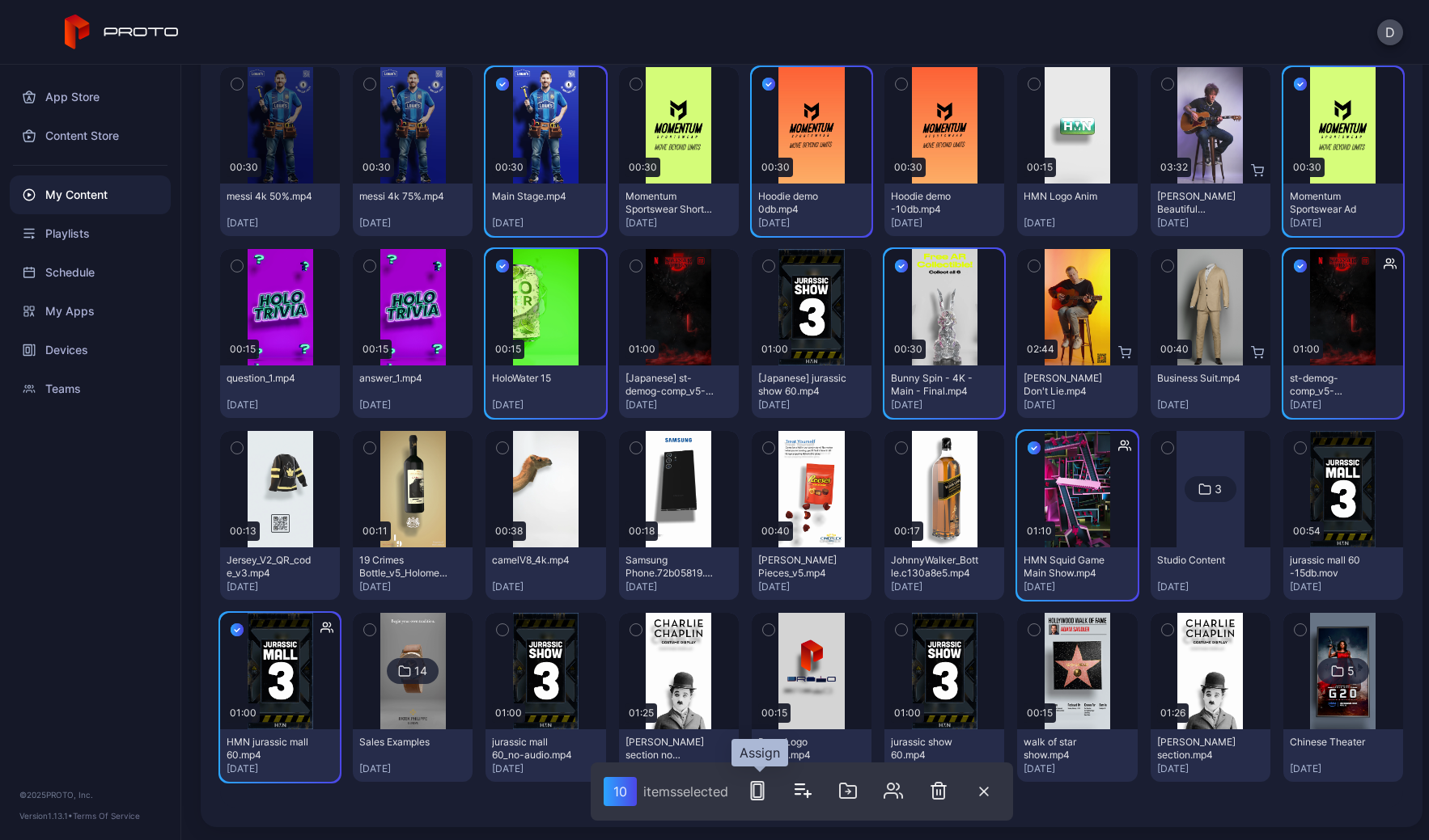
click at [761, 786] on rect "button" at bounding box center [758, 791] width 7 height 13
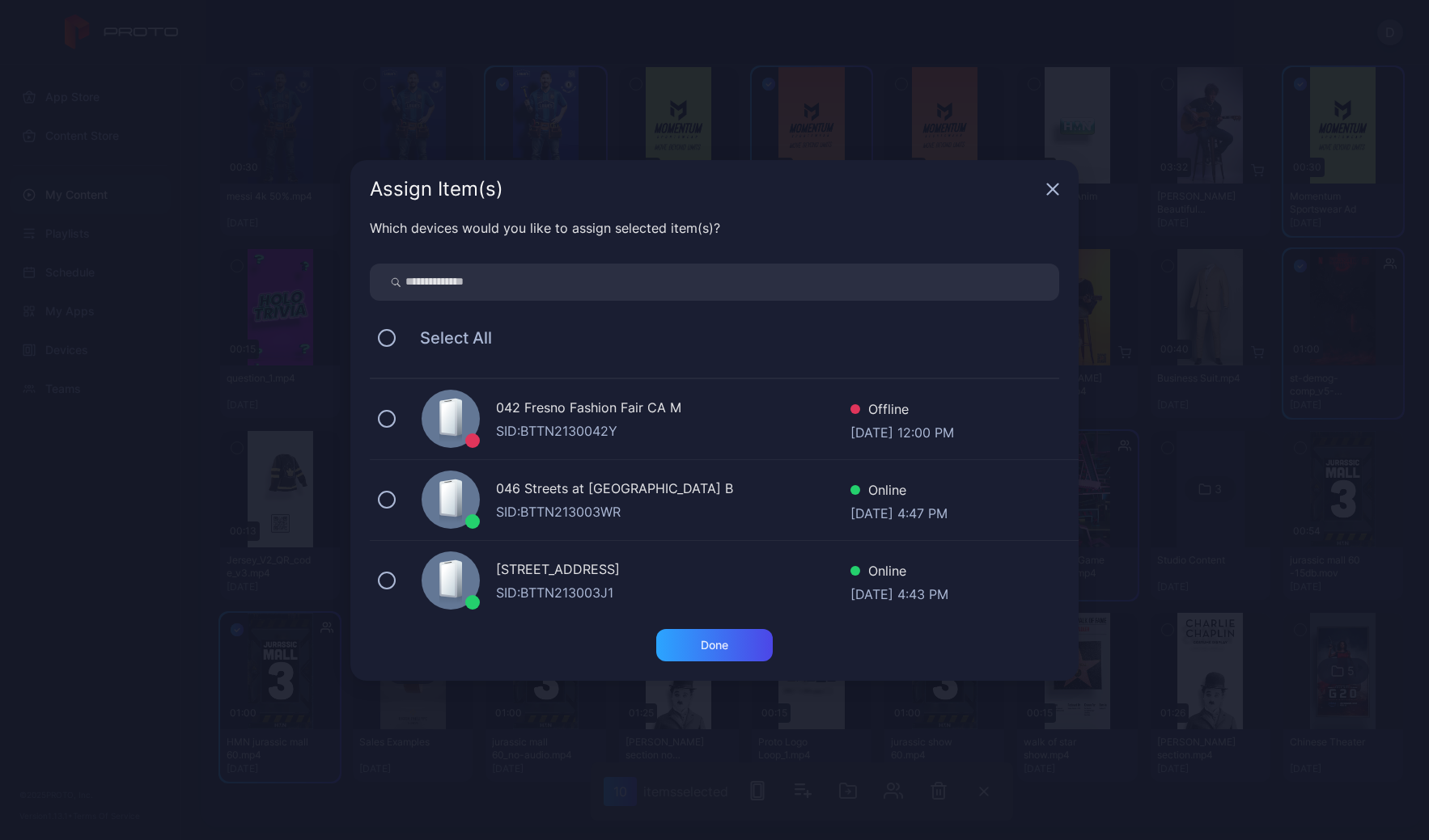
click at [506, 291] on input "search" at bounding box center [714, 282] width 690 height 37
type input "**"
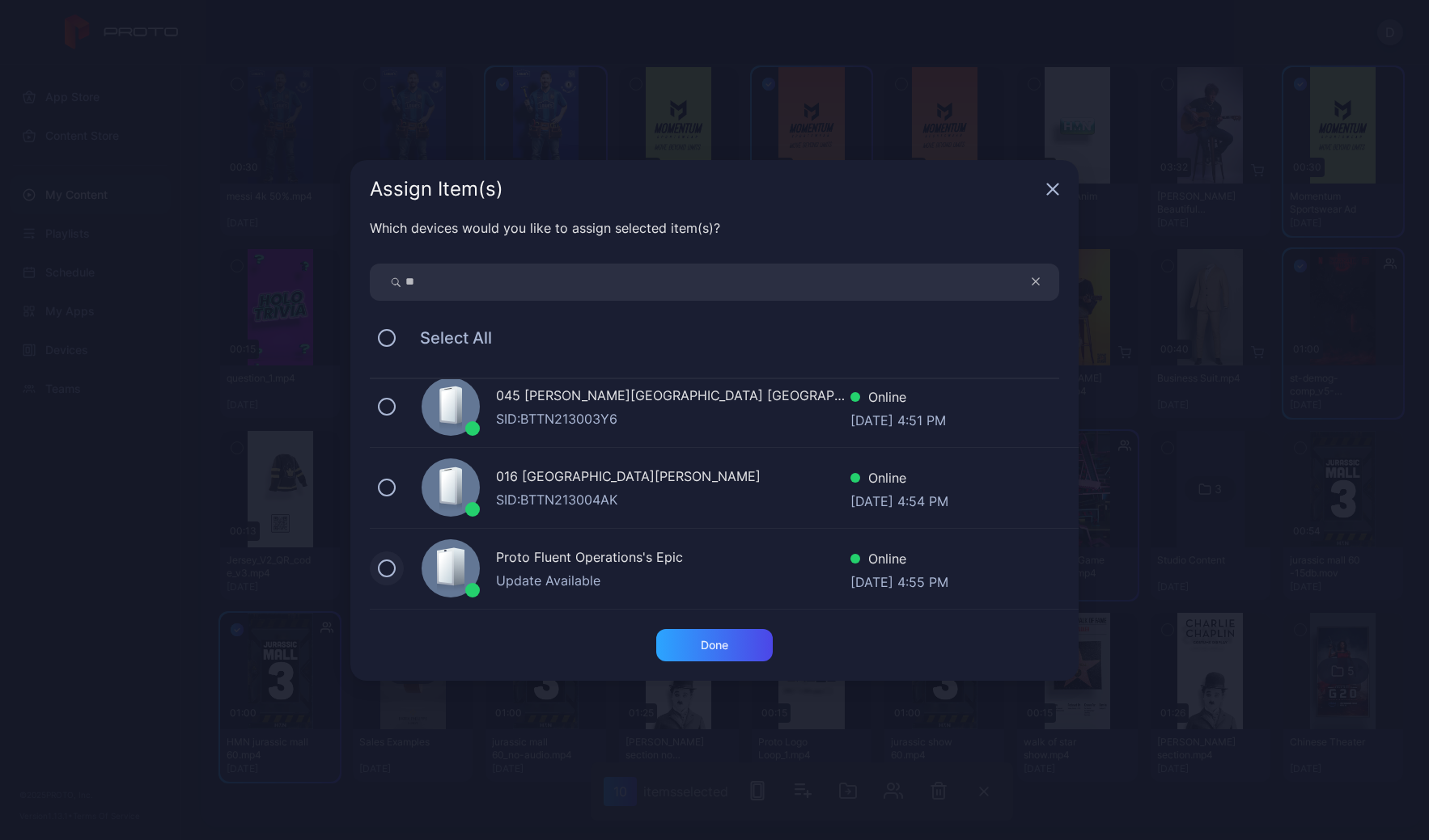
click at [390, 571] on button at bounding box center [387, 569] width 18 height 18
click at [724, 643] on div "Done" at bounding box center [714, 645] width 27 height 13
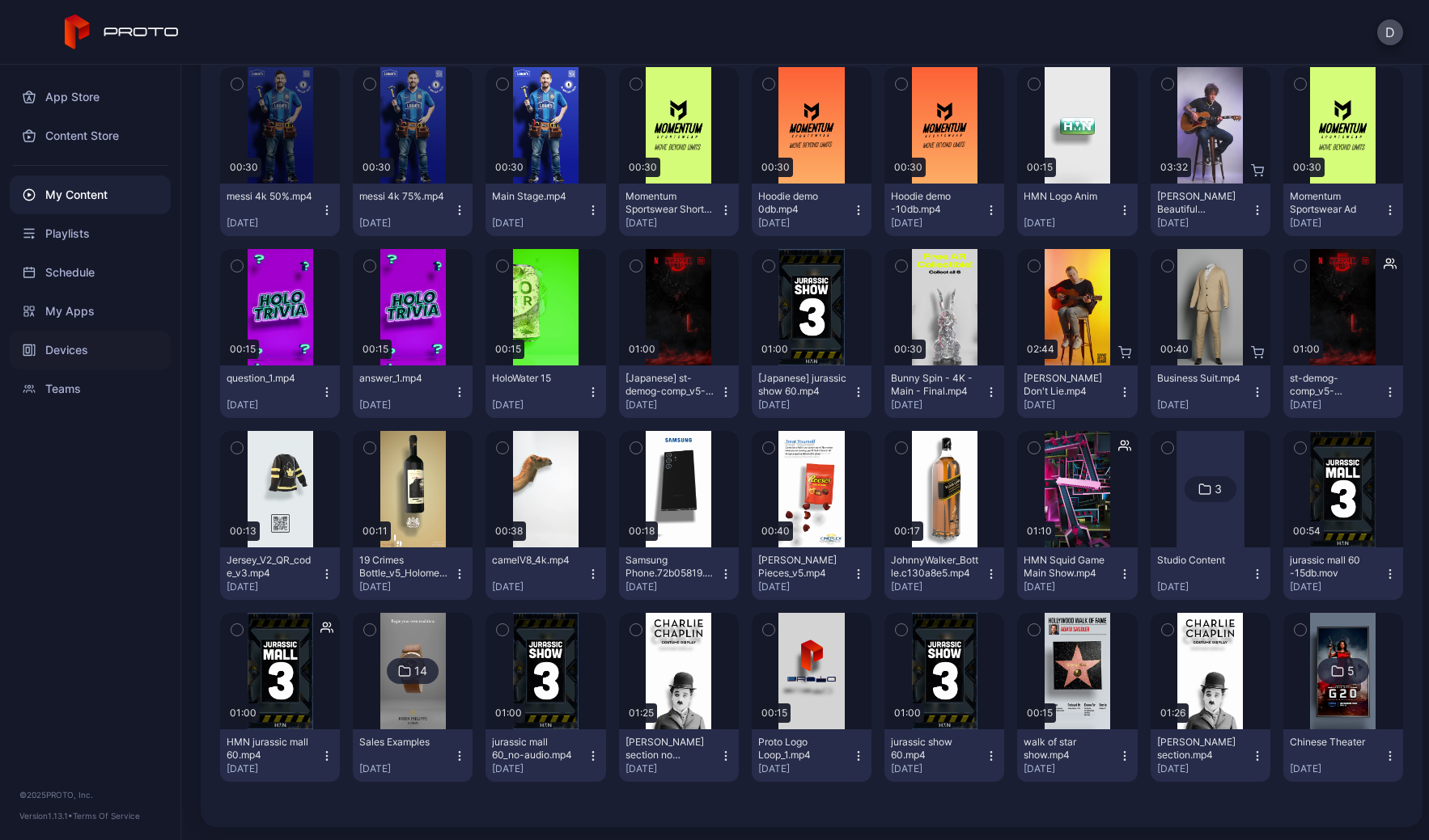
click at [95, 355] on div "Devices" at bounding box center [90, 350] width 161 height 39
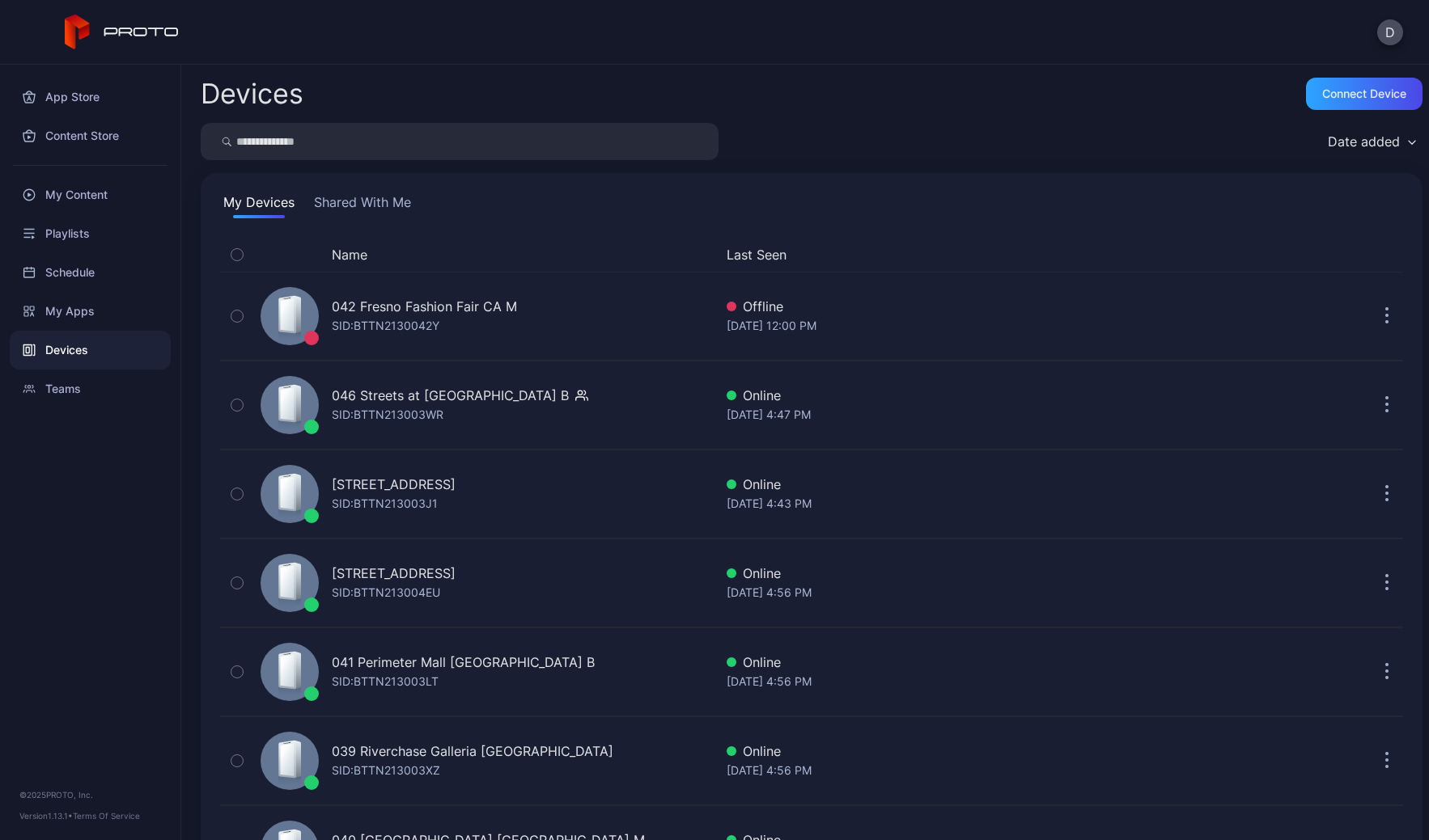
click at [896, 94] on div "Devices Connect device" at bounding box center [811, 93] width 1222 height 33
click at [591, 62] on div "D" at bounding box center [714, 32] width 1429 height 64
click at [379, 203] on button "Shared With Me" at bounding box center [363, 205] width 104 height 26
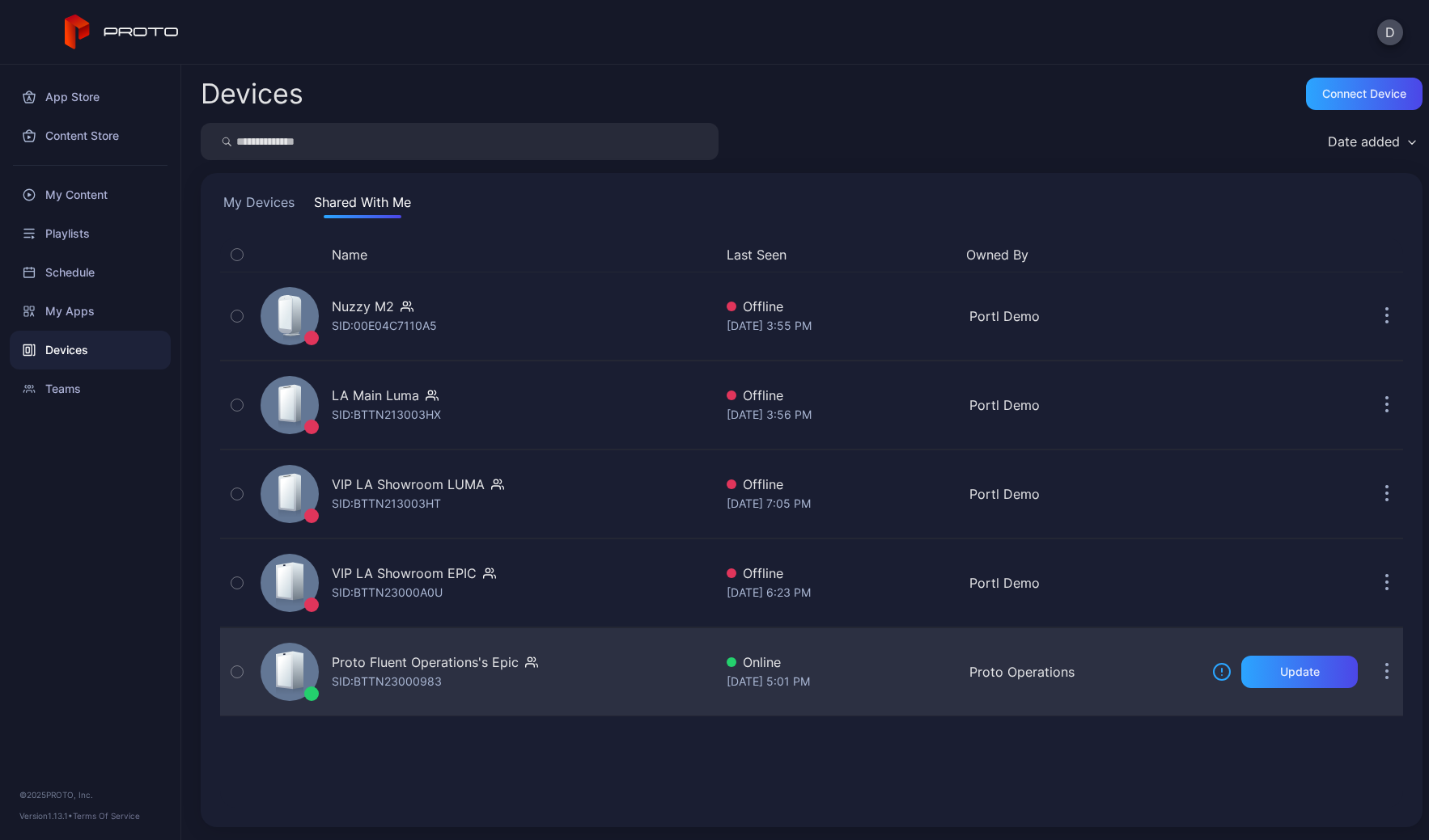
click at [631, 681] on div "Proto Fluent Operations's Epic SID: BTTN23000983" at bounding box center [484, 672] width 460 height 81
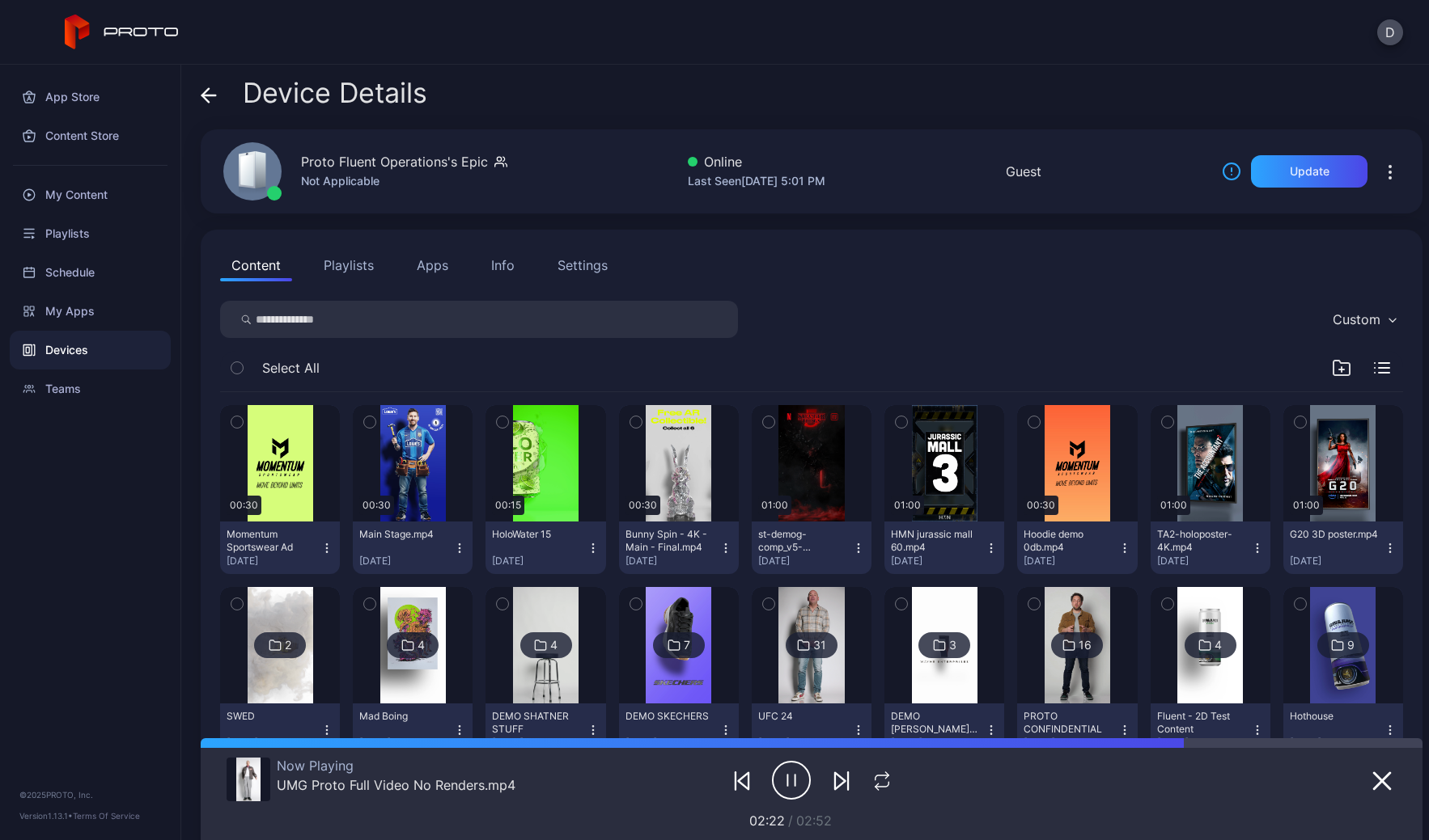
click at [421, 263] on button "Apps" at bounding box center [433, 265] width 55 height 33
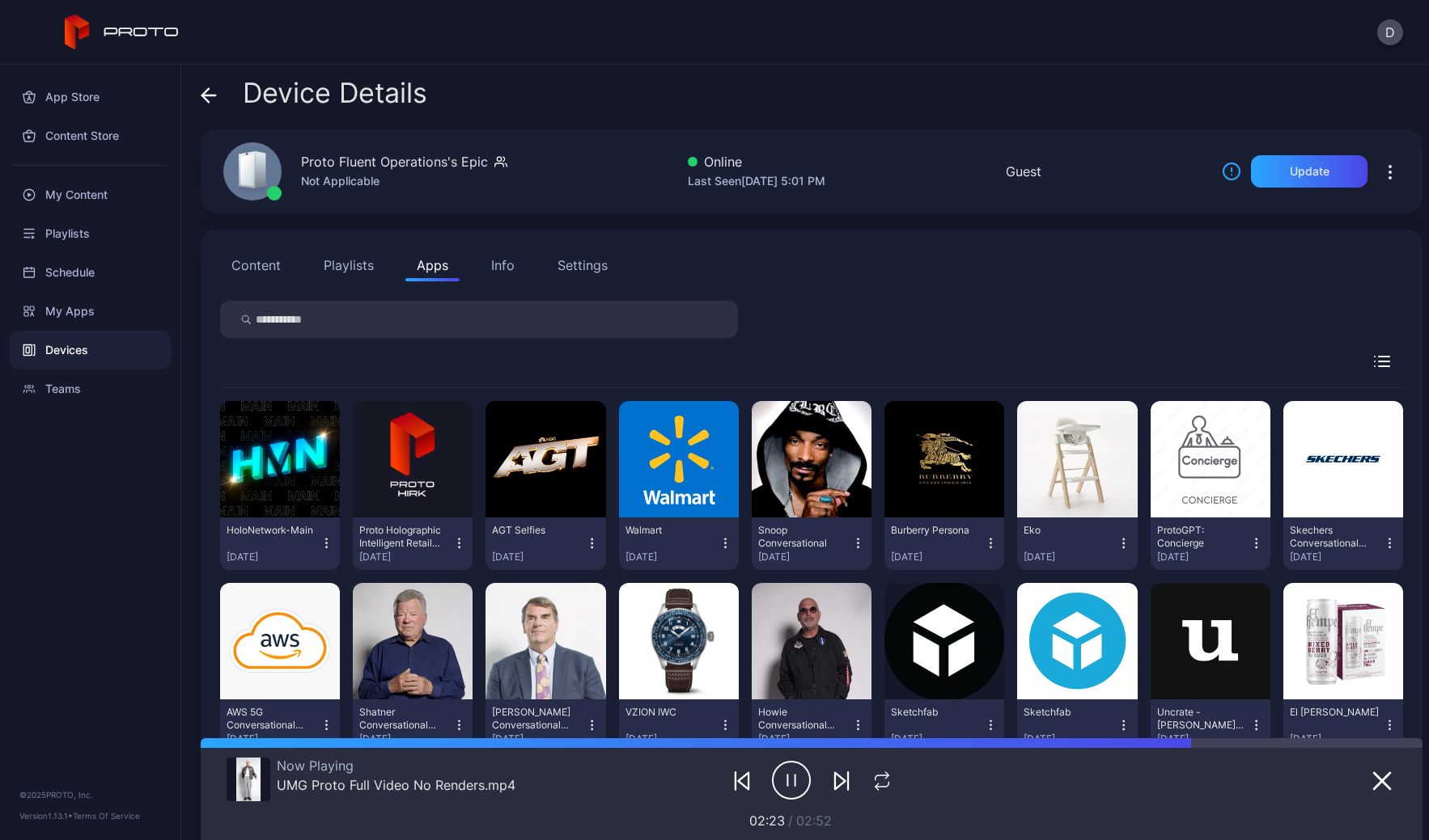
click at [507, 264] on div "Info" at bounding box center [503, 265] width 24 height 19
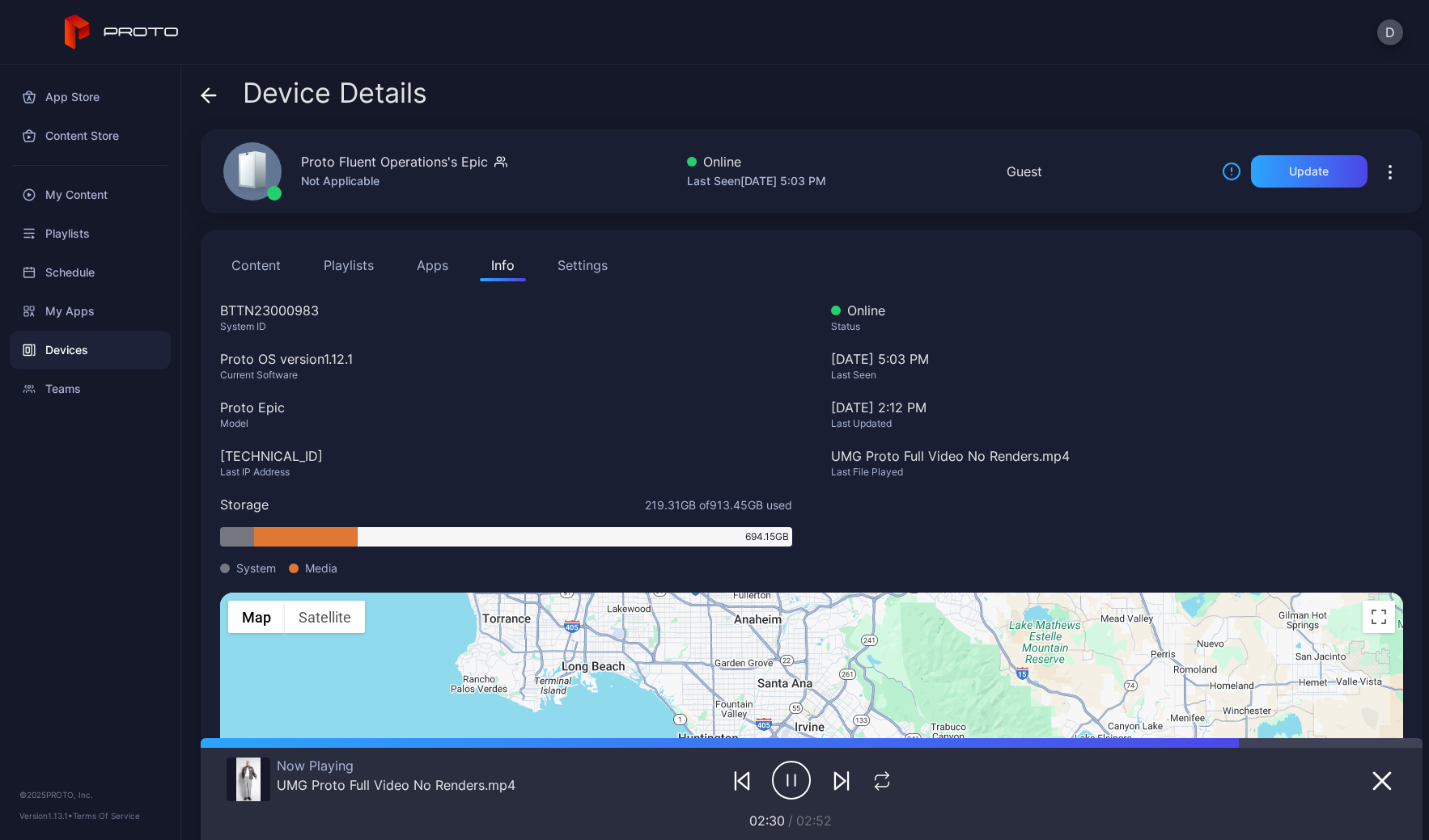
click at [577, 262] on div "Settings" at bounding box center [582, 265] width 50 height 19
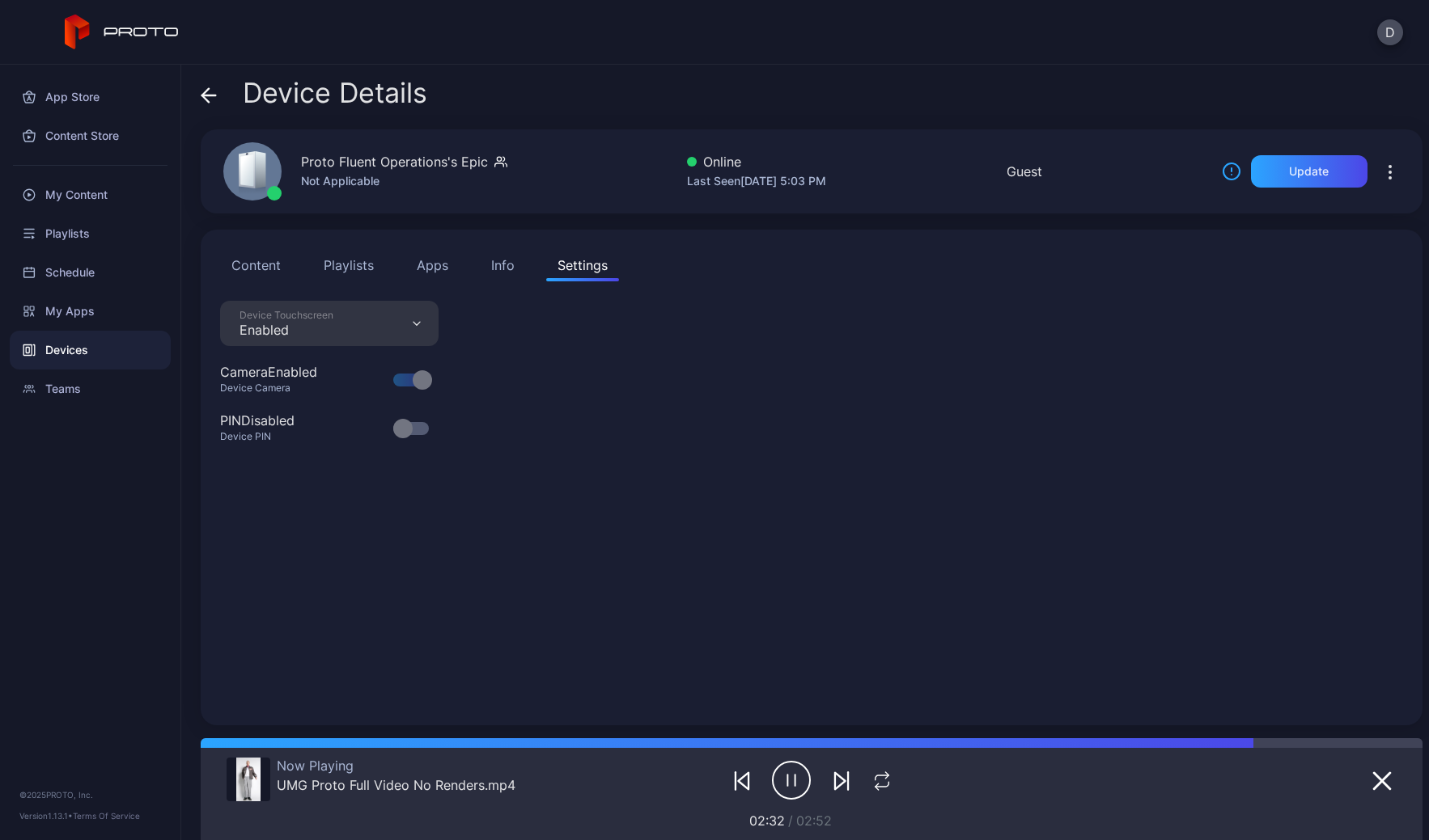
click at [371, 262] on button "Playlists" at bounding box center [349, 265] width 73 height 33
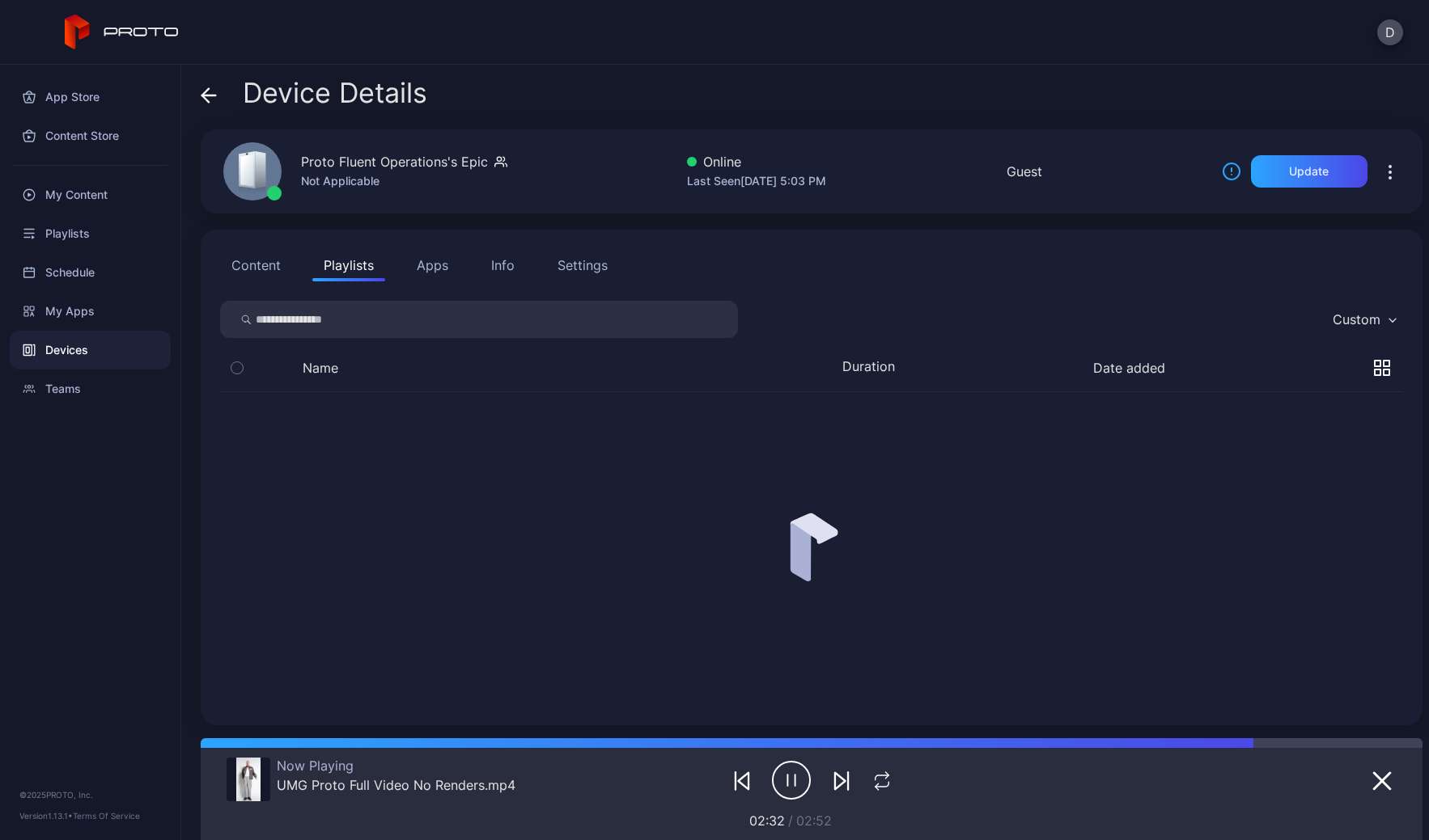
click at [255, 264] on button "Content" at bounding box center [256, 265] width 72 height 33
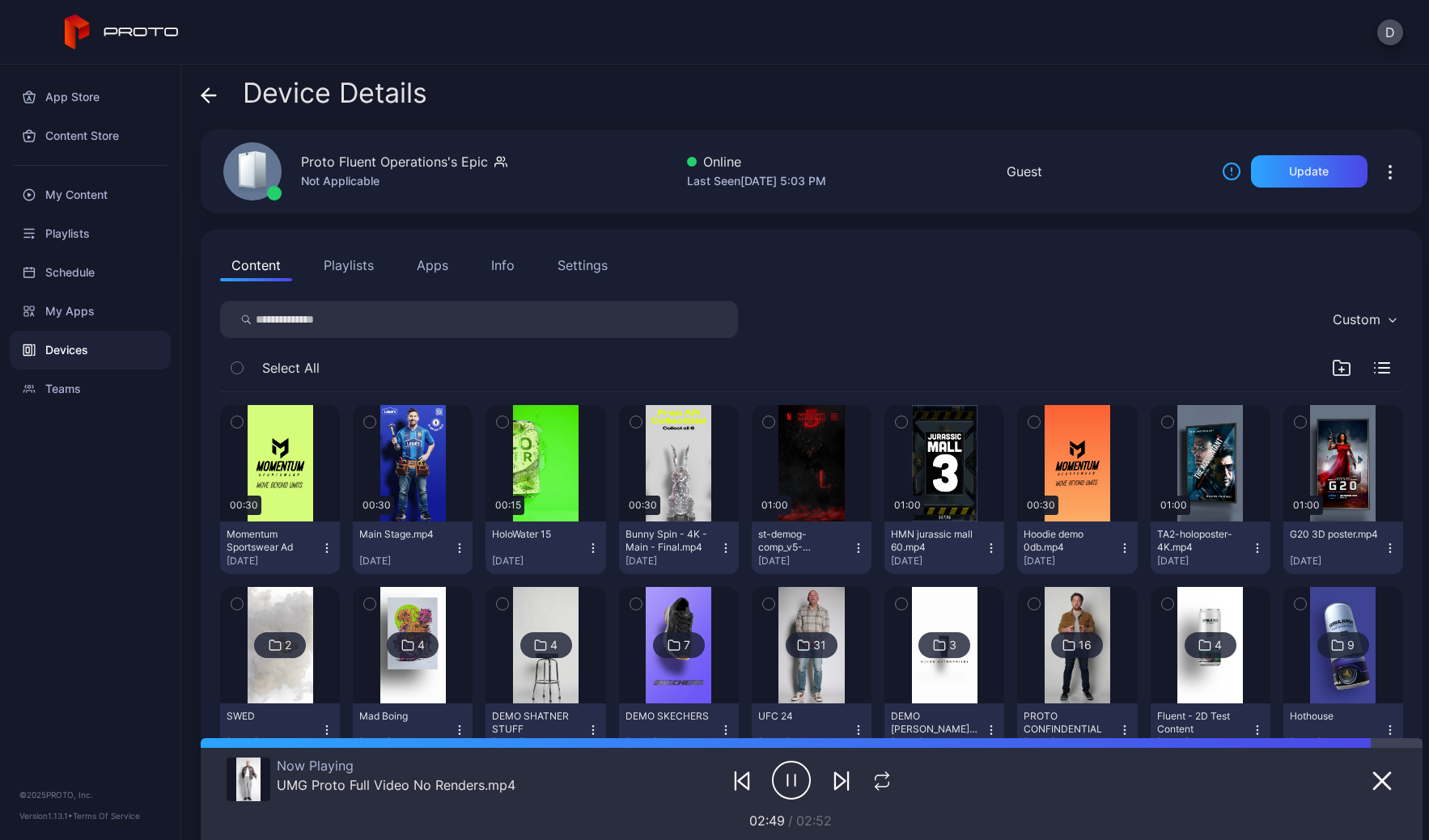
click at [326, 545] on icon "button" at bounding box center [327, 548] width 13 height 13
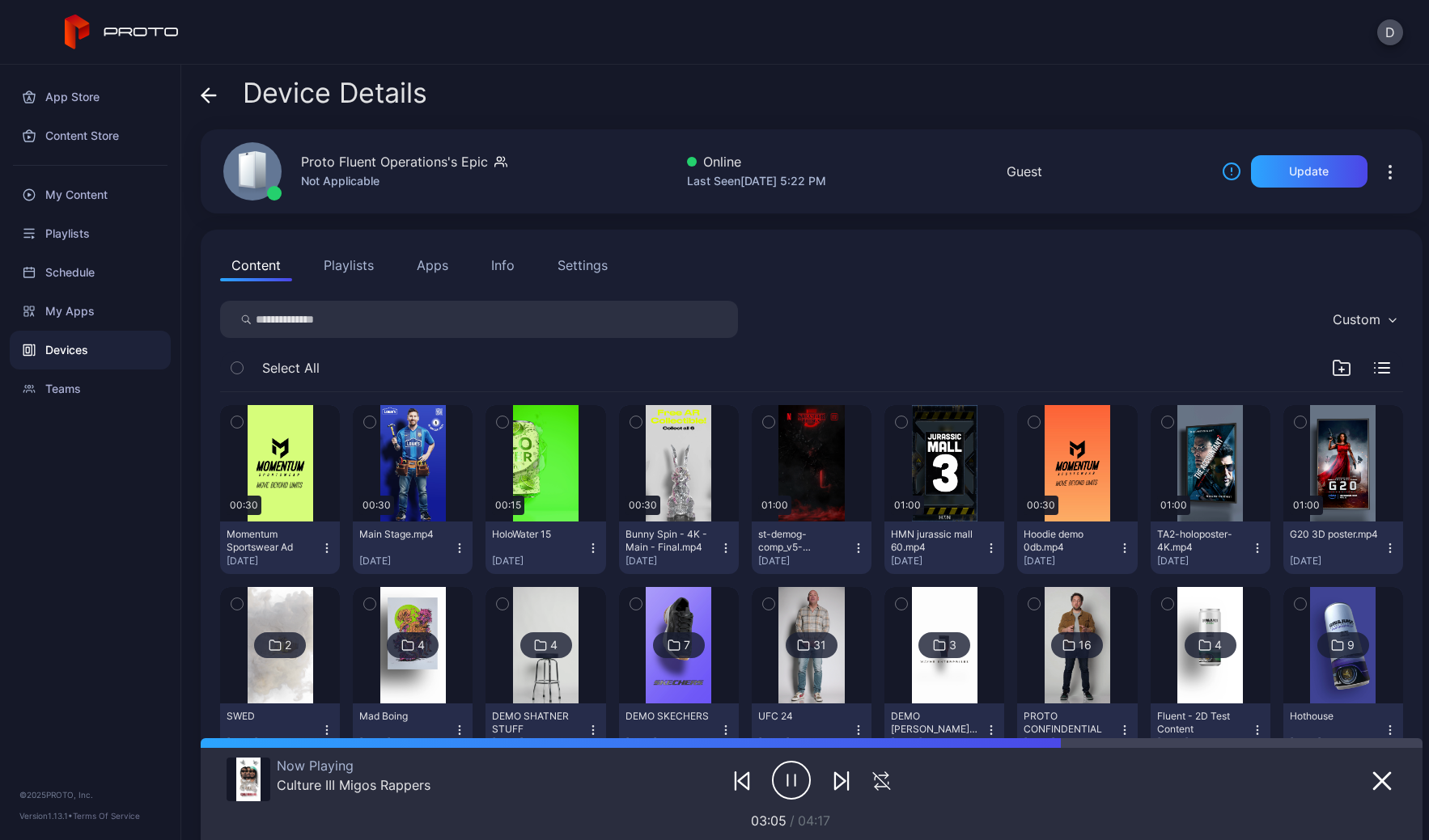
click at [97, 352] on div "Devices" at bounding box center [90, 350] width 161 height 39
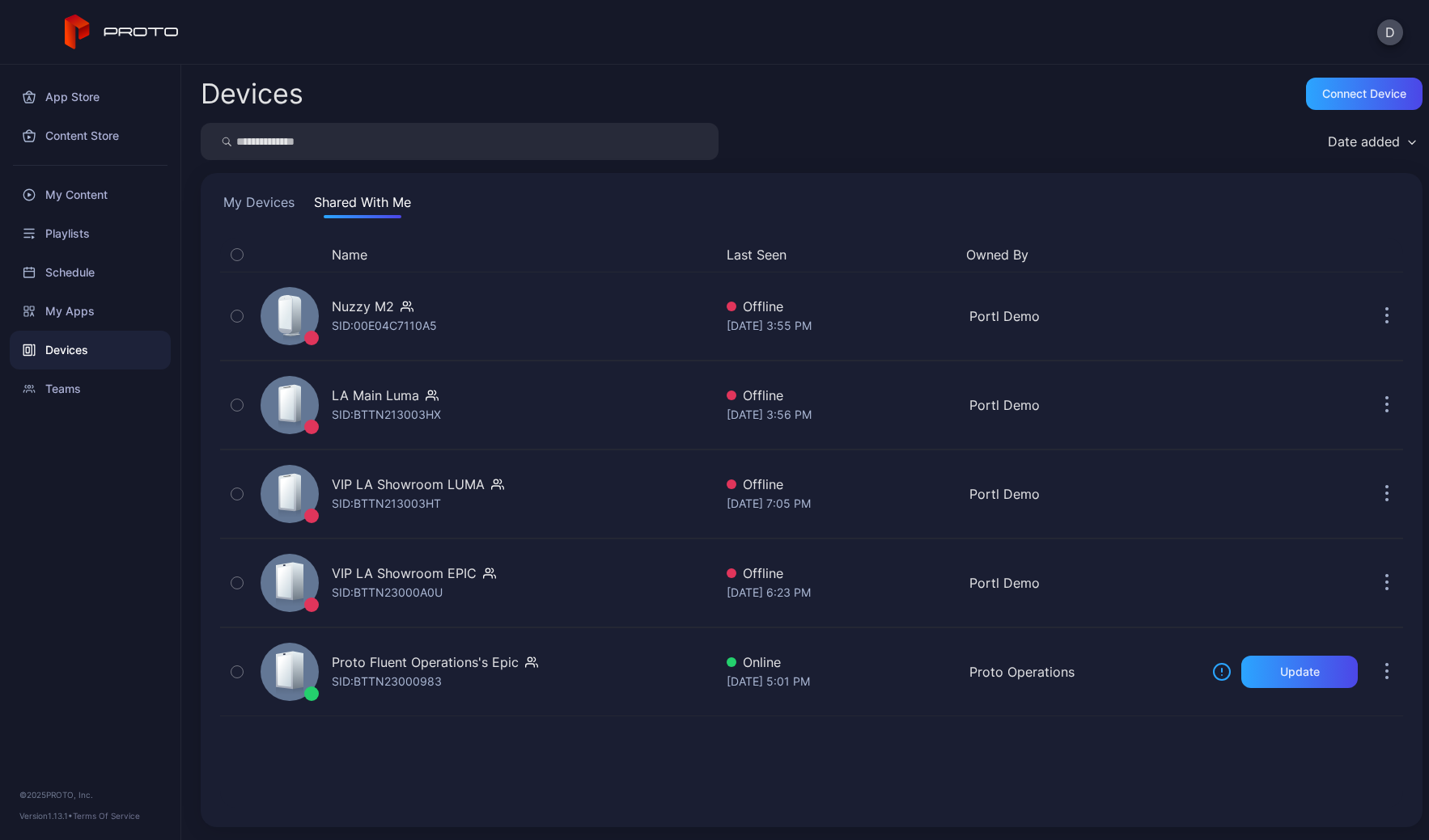
click at [261, 200] on button "My Devices" at bounding box center [259, 205] width 78 height 26
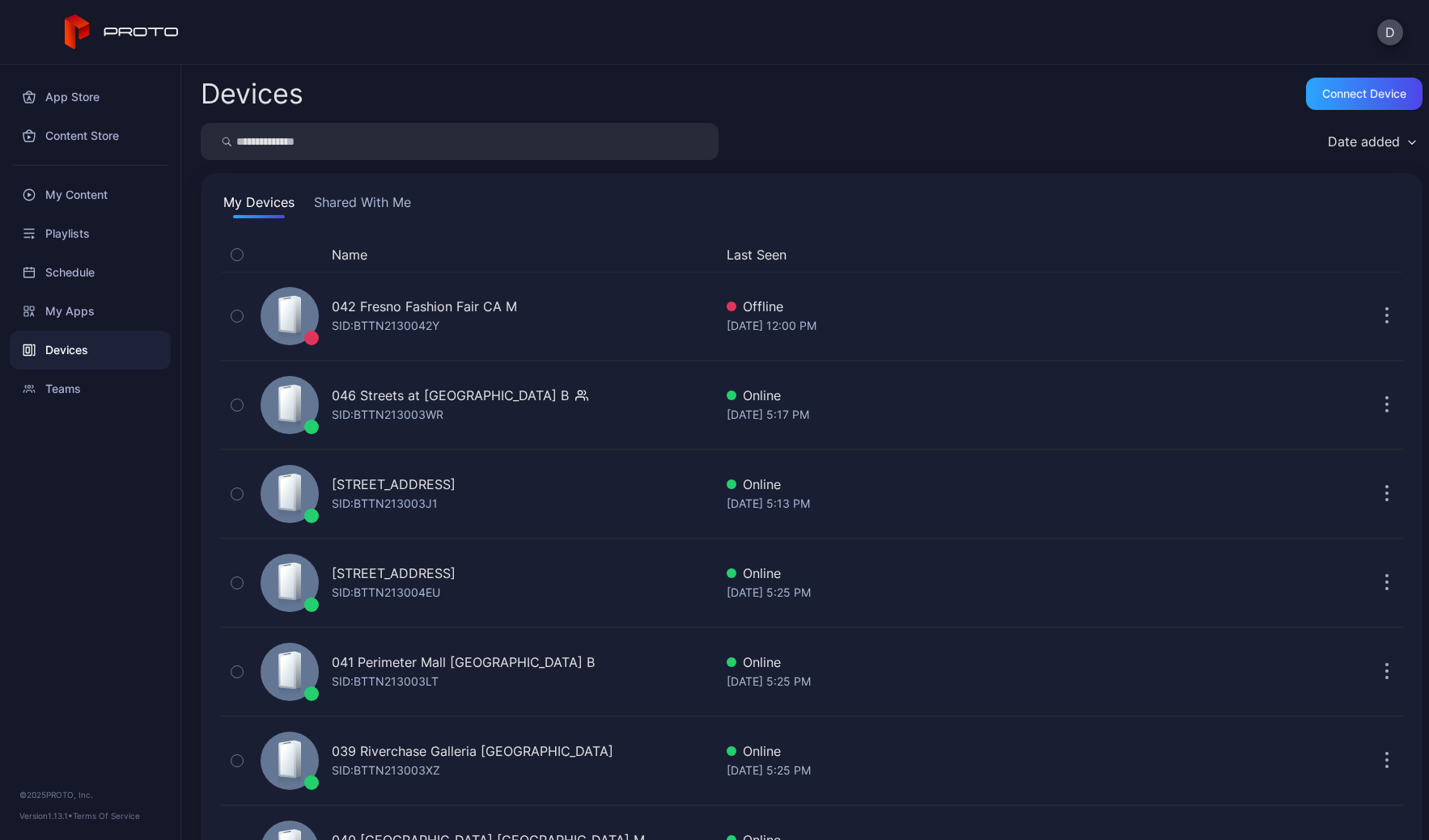
click at [1349, 135] on div "Date added" at bounding box center [1364, 142] width 72 height 16
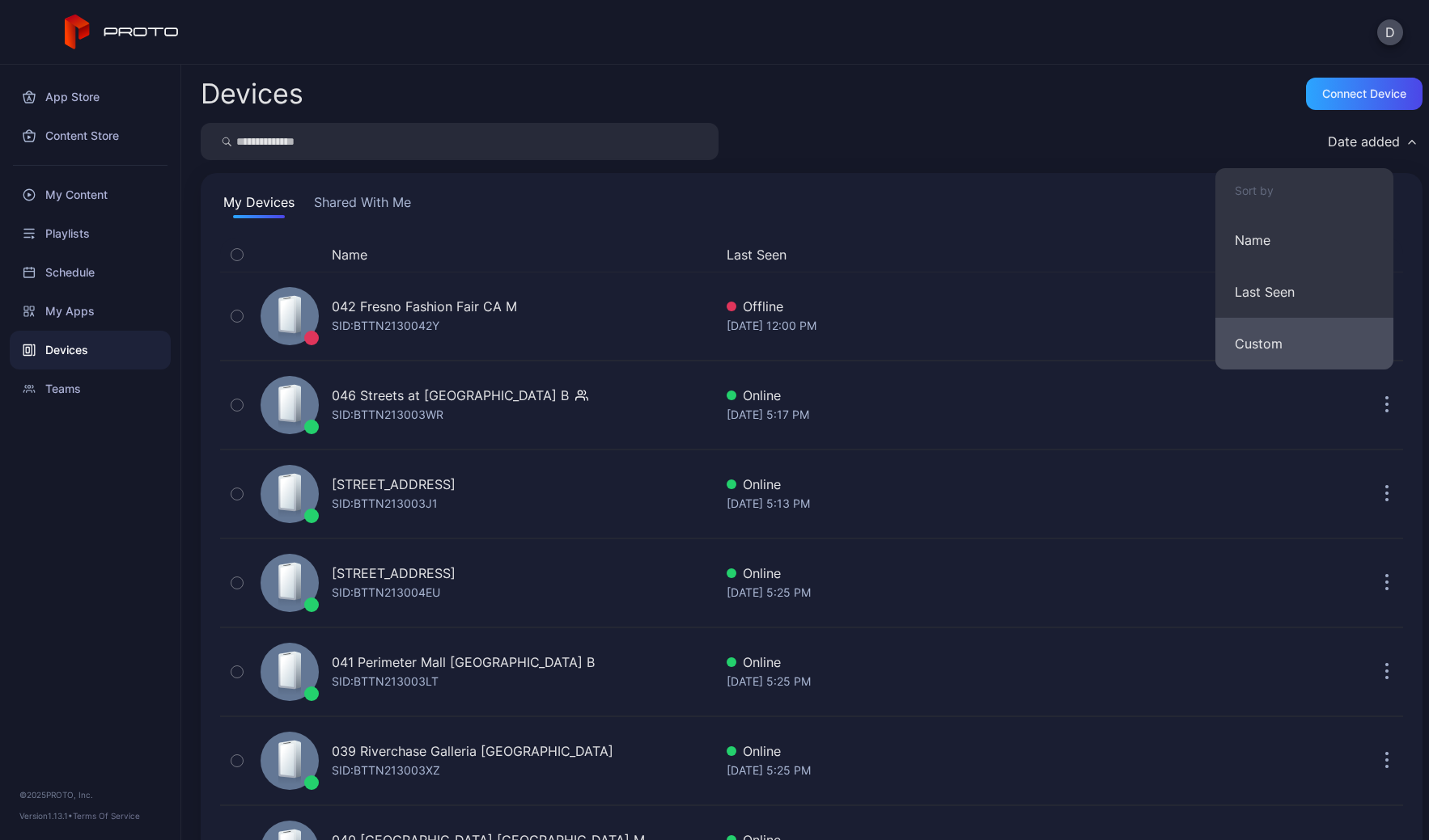
click at [1294, 339] on button "Custom" at bounding box center [1305, 343] width 178 height 52
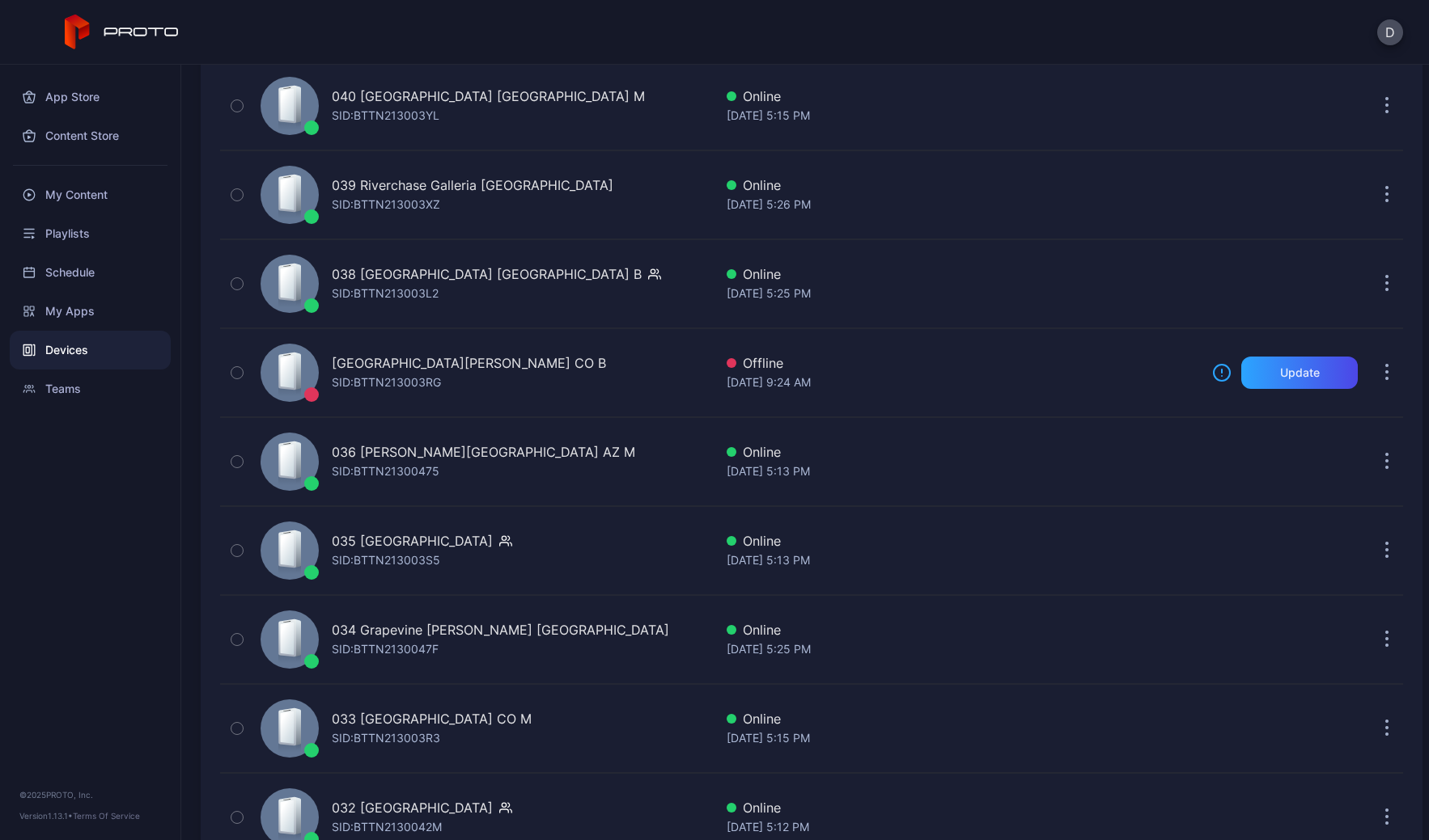
scroll to position [324, 0]
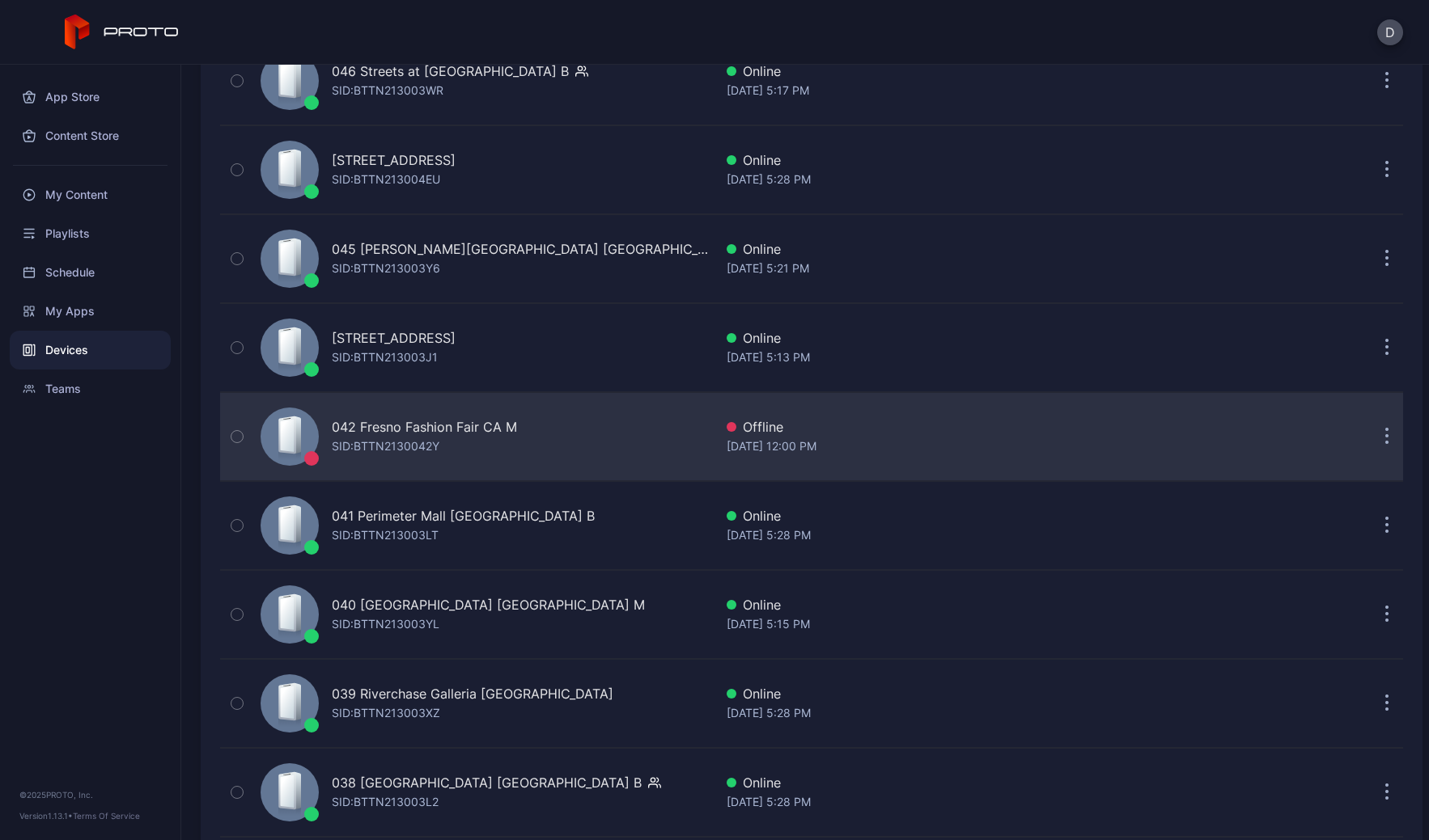
click at [593, 441] on div "042 Fresno Fashion Fair CA M SID: BTTN2130042Y" at bounding box center [484, 437] width 460 height 81
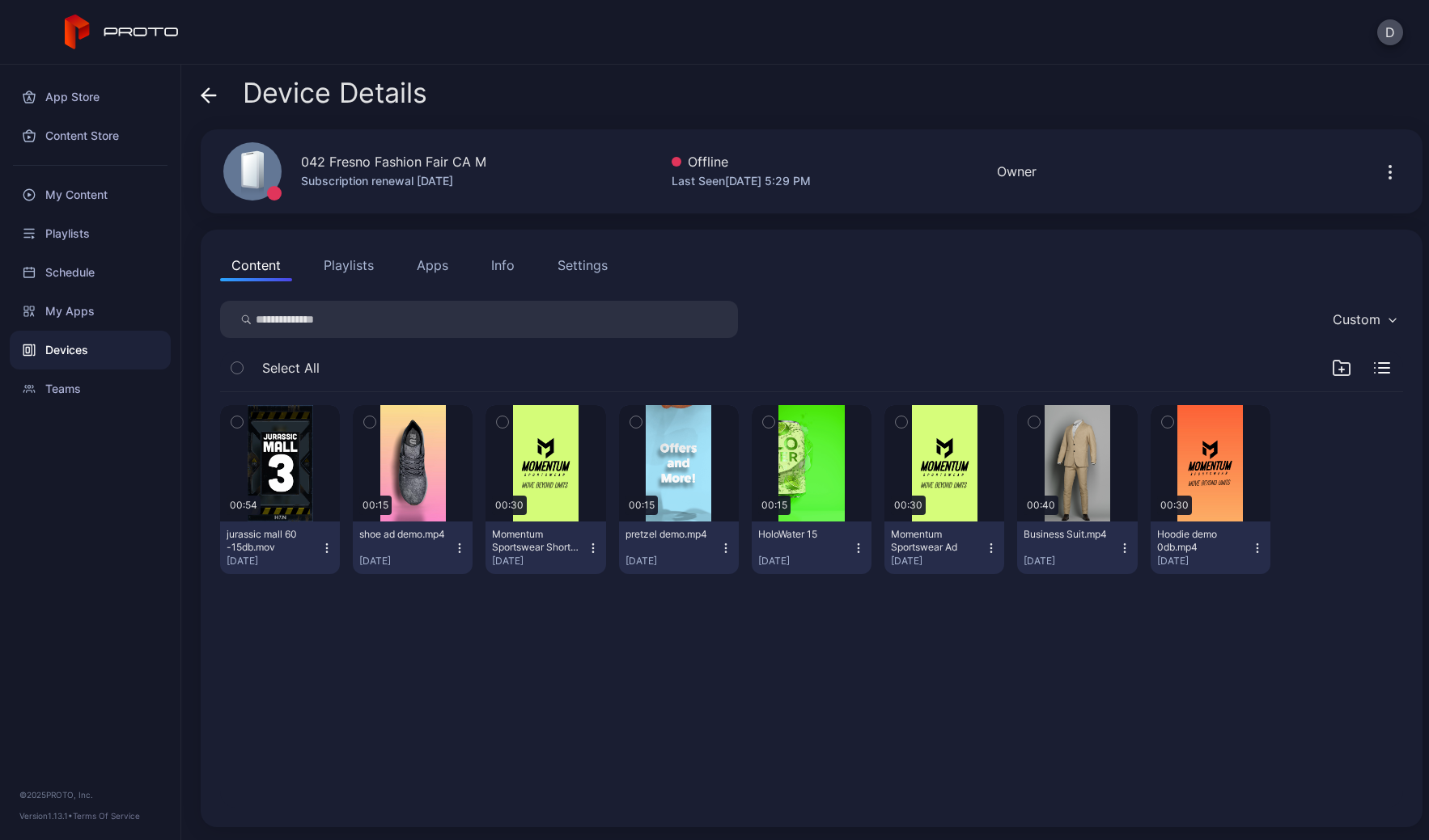
click at [431, 267] on button "Apps" at bounding box center [433, 265] width 55 height 33
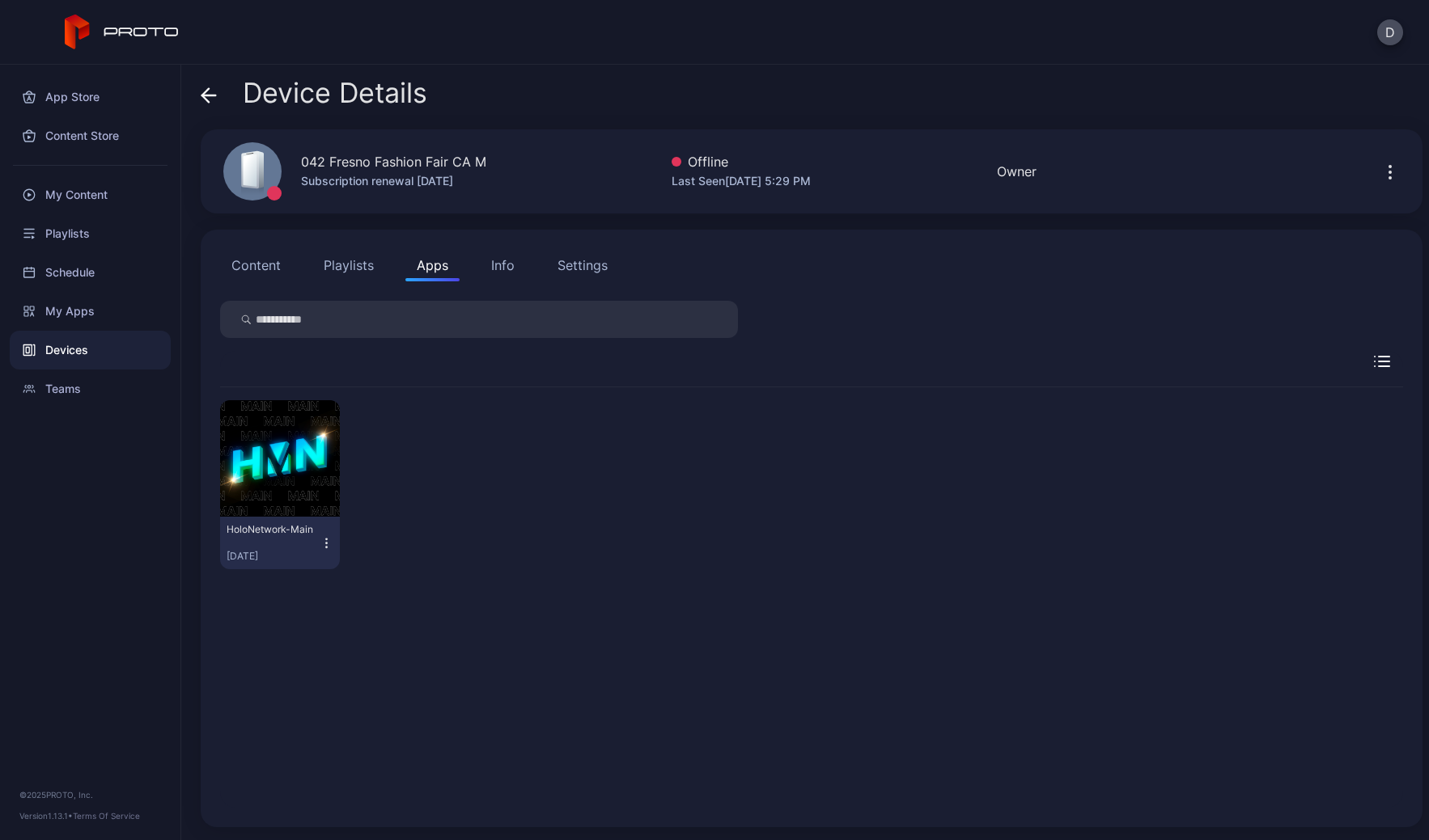
click at [326, 539] on icon "button" at bounding box center [326, 539] width 1 height 1
click at [479, 476] on div "HoloNetwork-Main Aug 18, 2025" at bounding box center [811, 484] width 1183 height 195
click at [268, 259] on button "Content" at bounding box center [256, 265] width 72 height 33
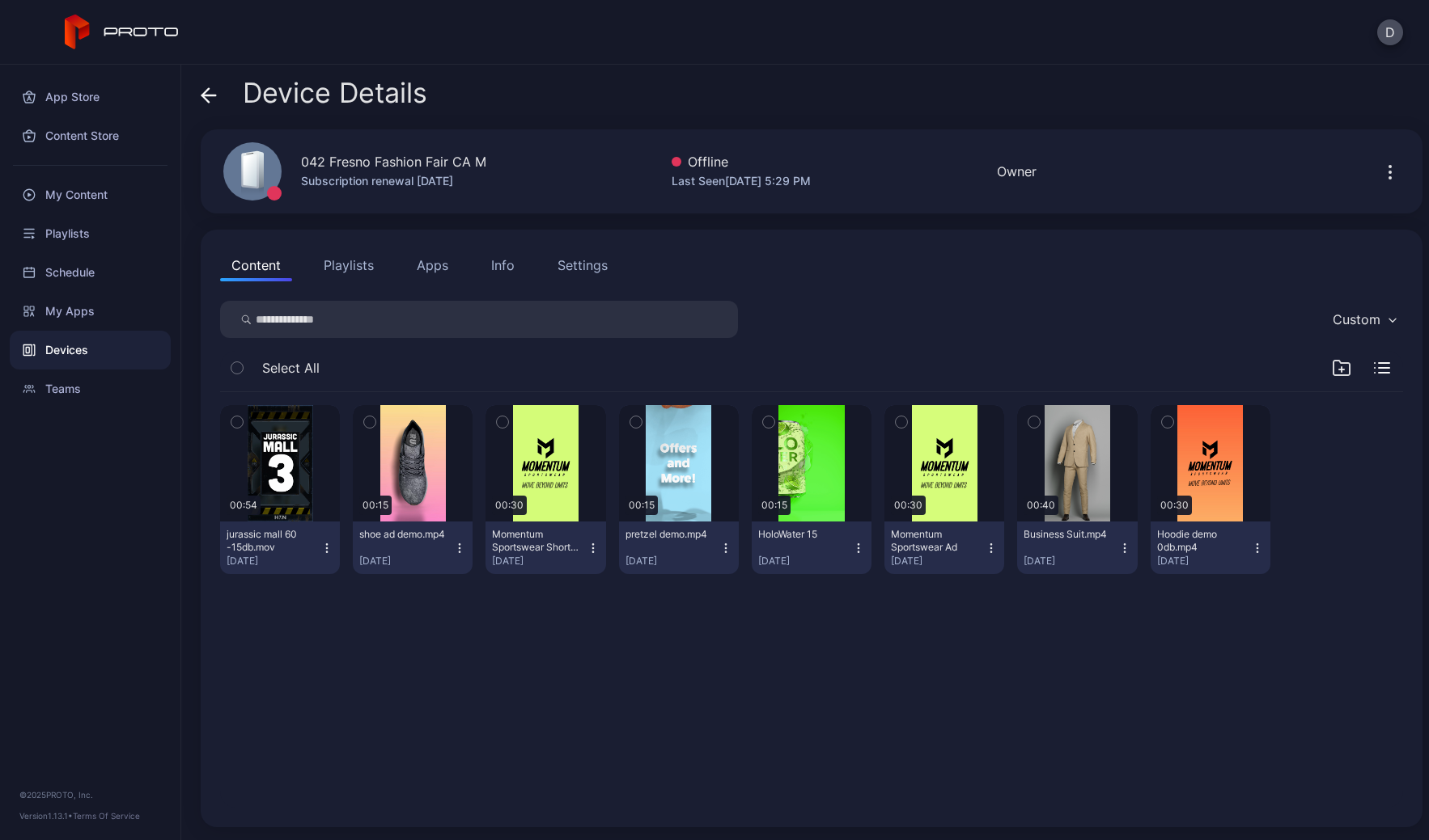
click at [441, 264] on button "Apps" at bounding box center [433, 265] width 55 height 33
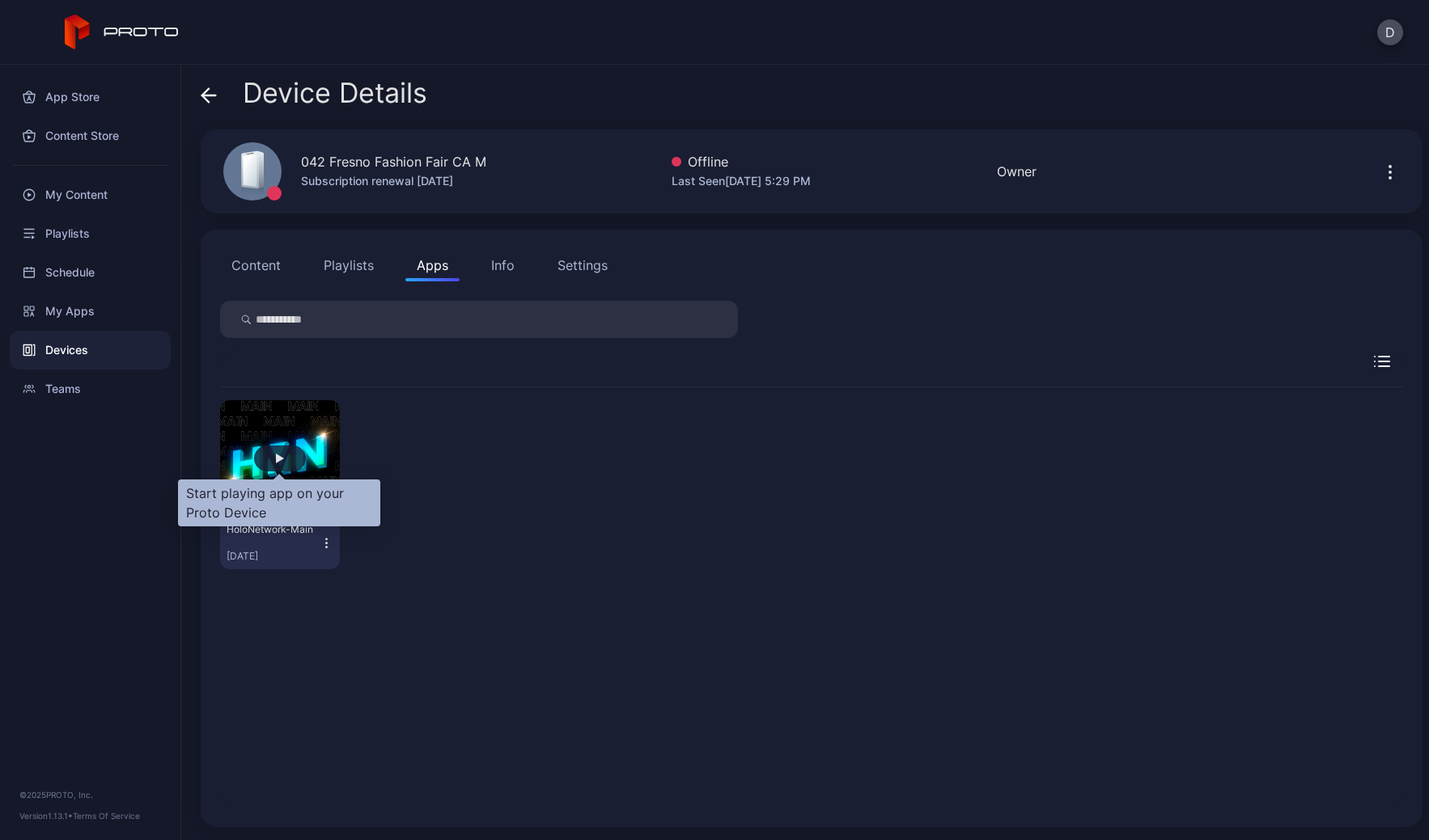
click at [270, 462] on div "button" at bounding box center [279, 458] width 52 height 26
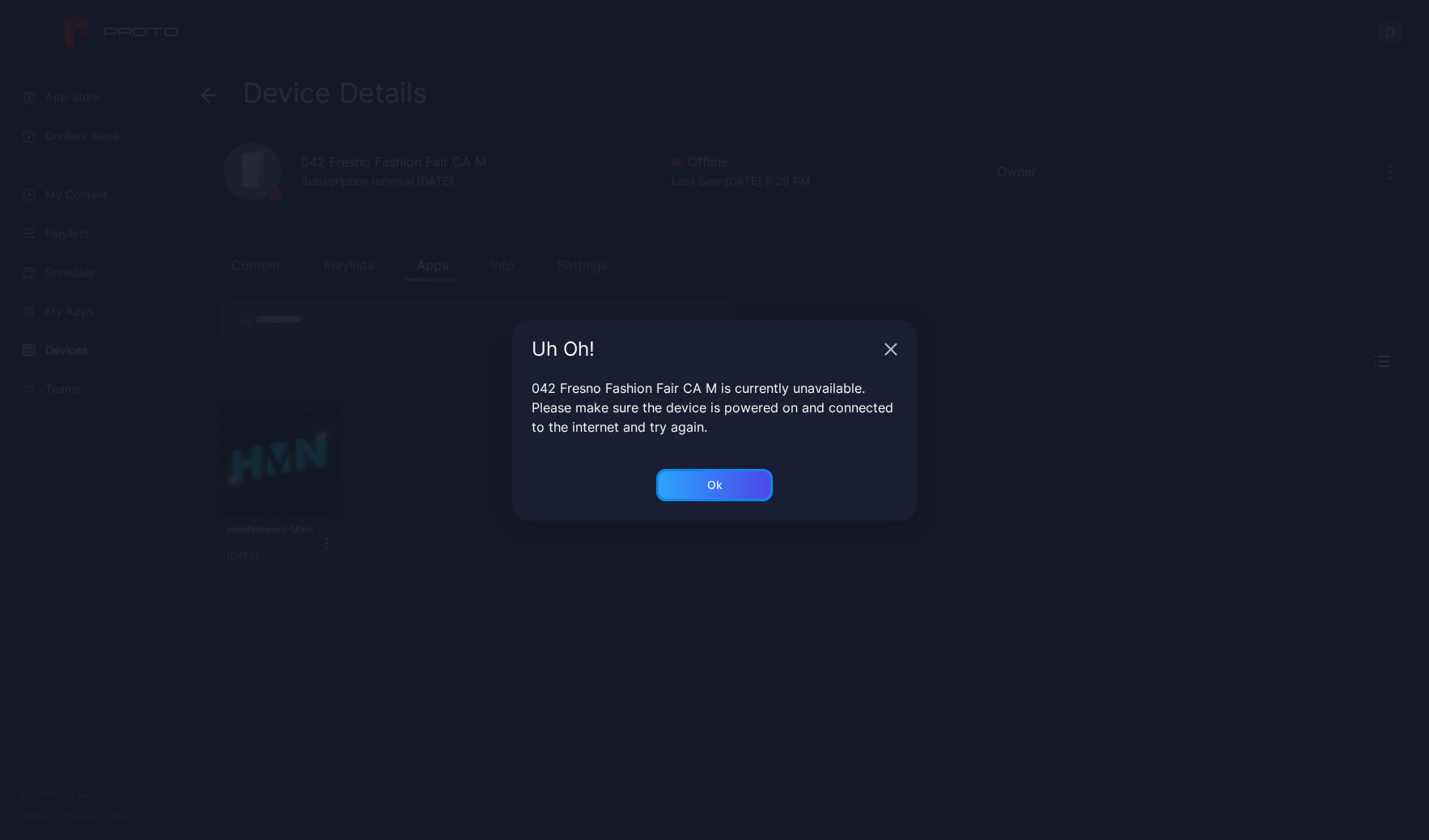
click at [708, 485] on div "Ok" at bounding box center [714, 485] width 116 height 33
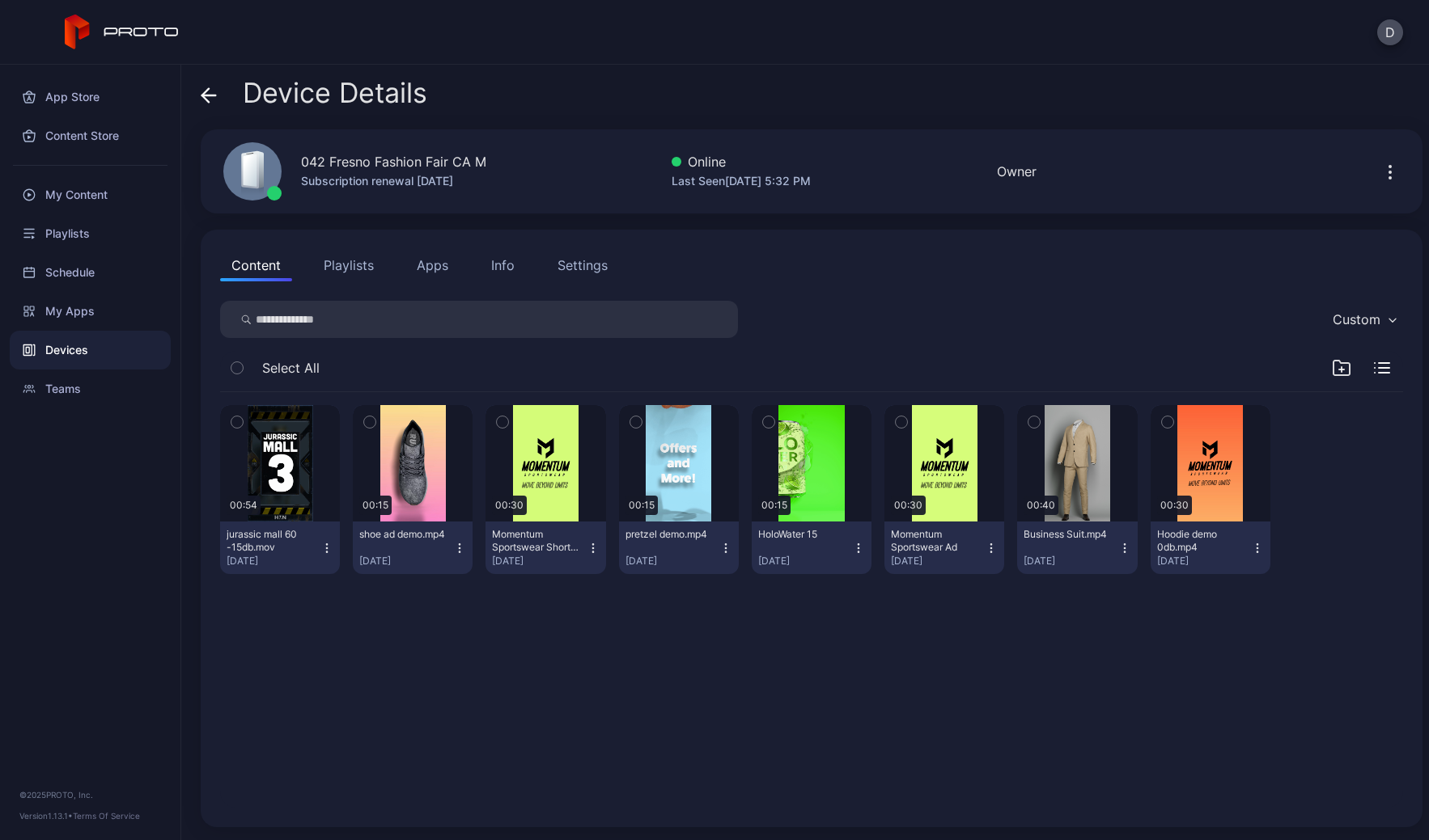
click at [423, 269] on button "Apps" at bounding box center [433, 265] width 55 height 33
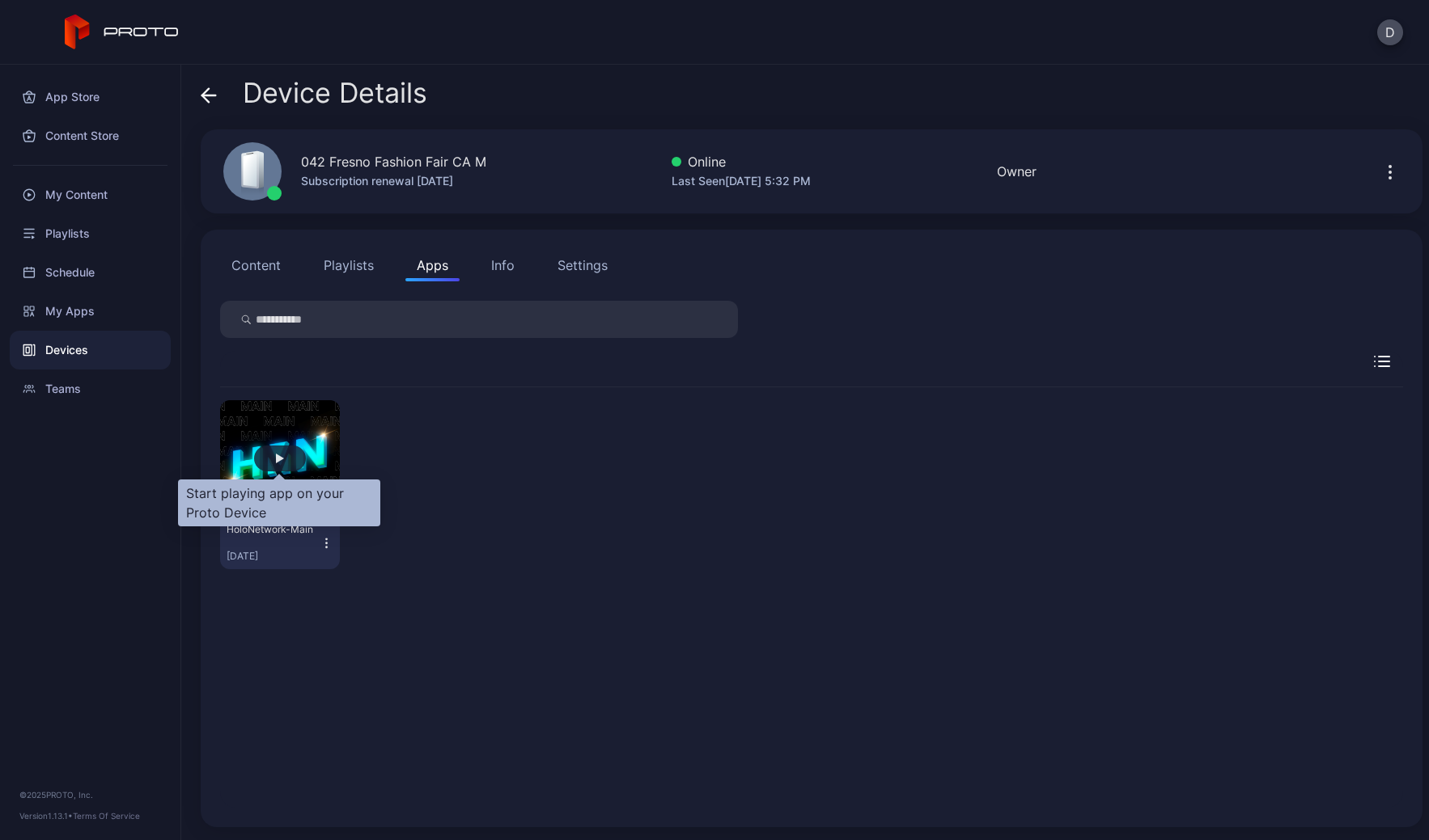
click at [286, 462] on div "button" at bounding box center [279, 458] width 52 height 26
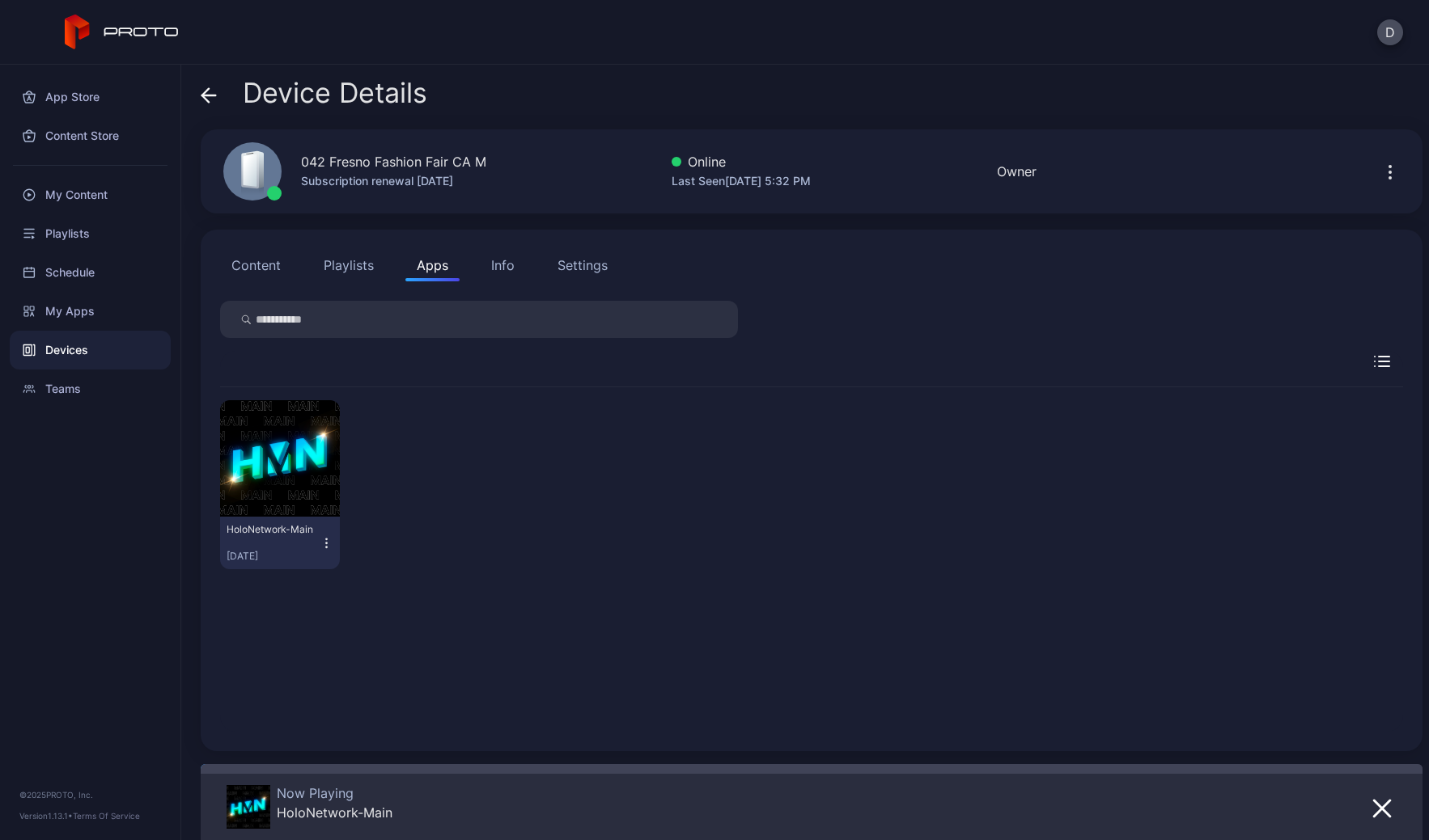
click at [207, 92] on icon at bounding box center [209, 95] width 16 height 16
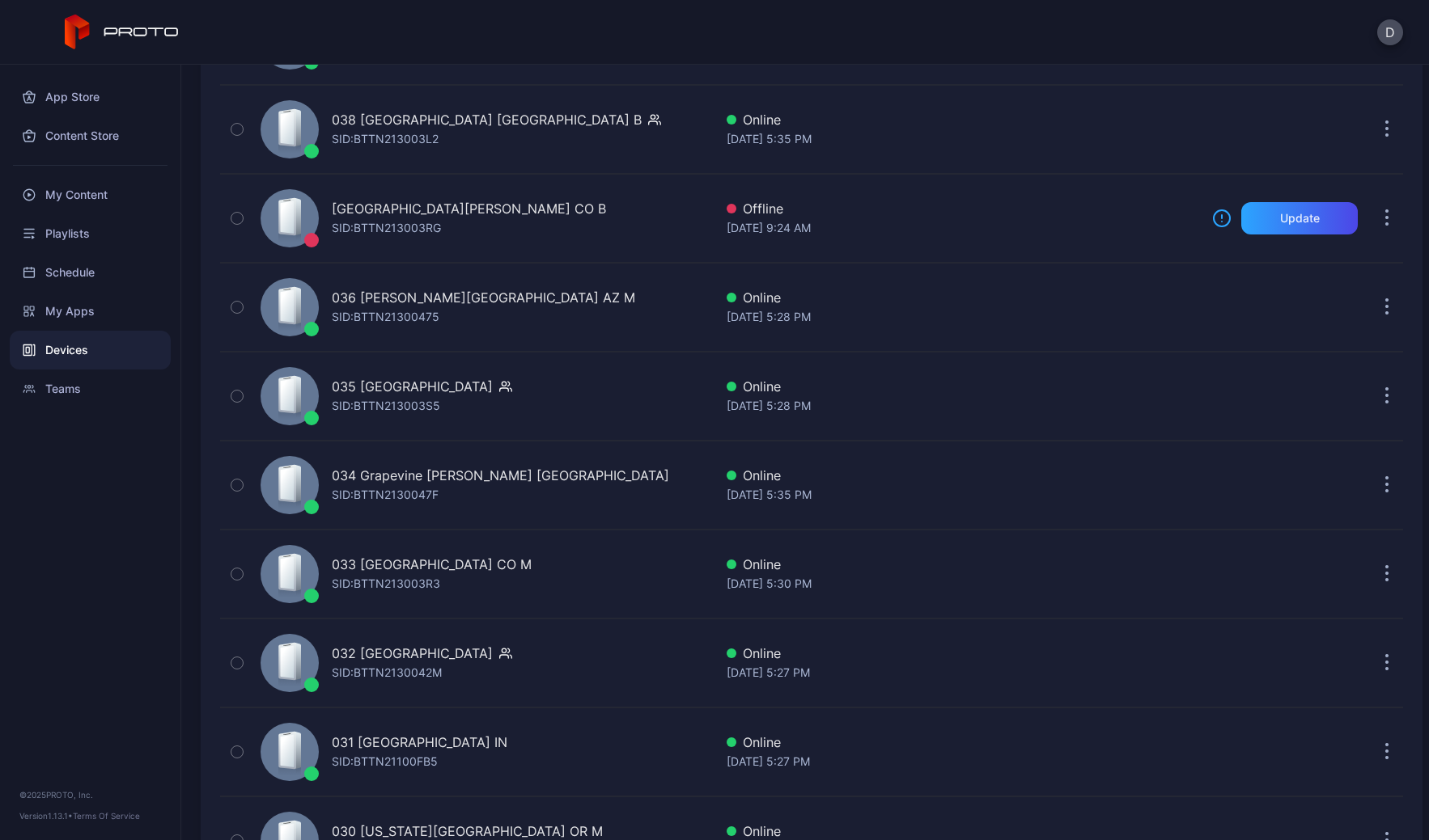
scroll to position [714, 0]
